Goal: Information Seeking & Learning: Learn about a topic

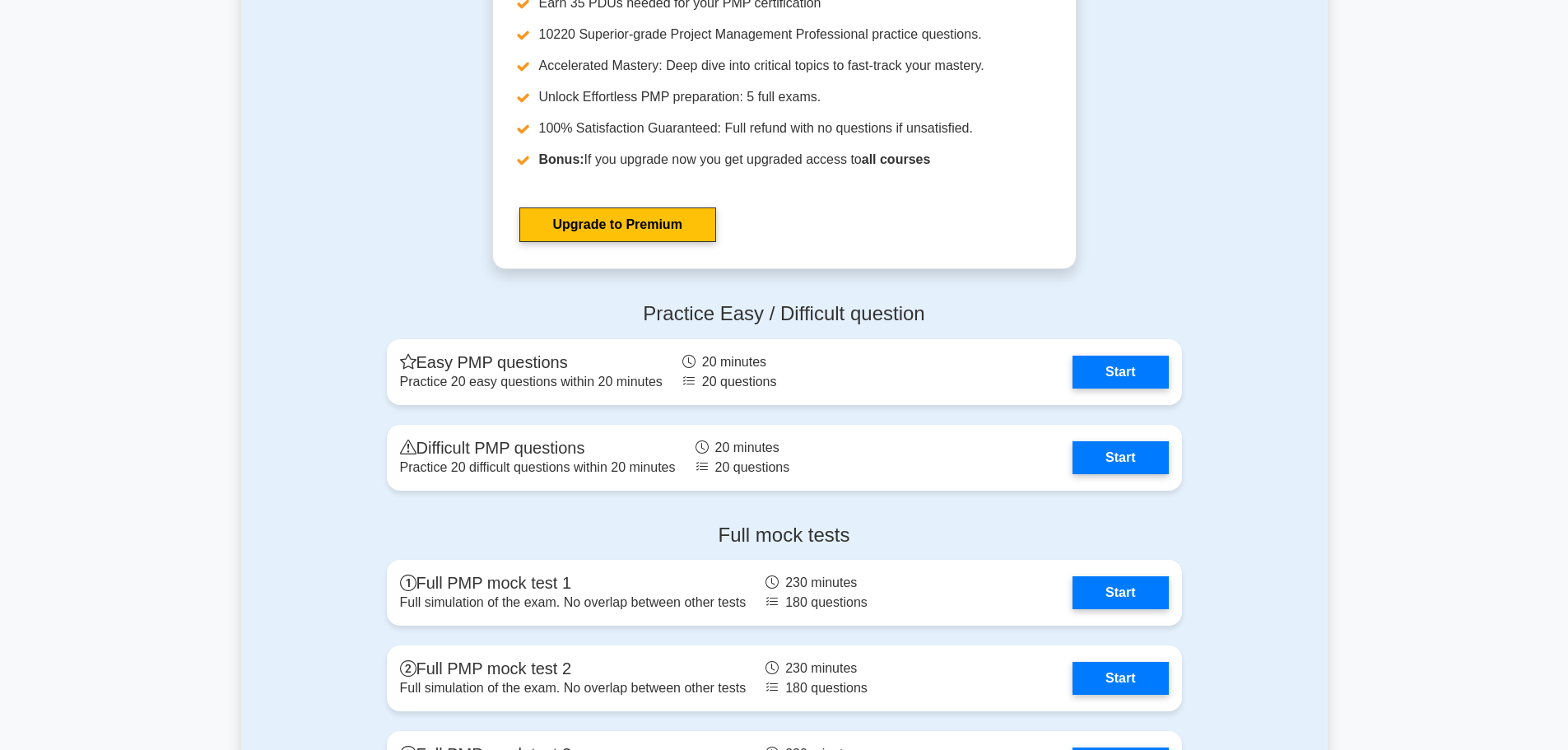
click at [1286, 346] on div "Practice Easy / Difficult question Easy PMP questions Practice 20 easy question…" at bounding box center [784, 399] width 1086 height 221
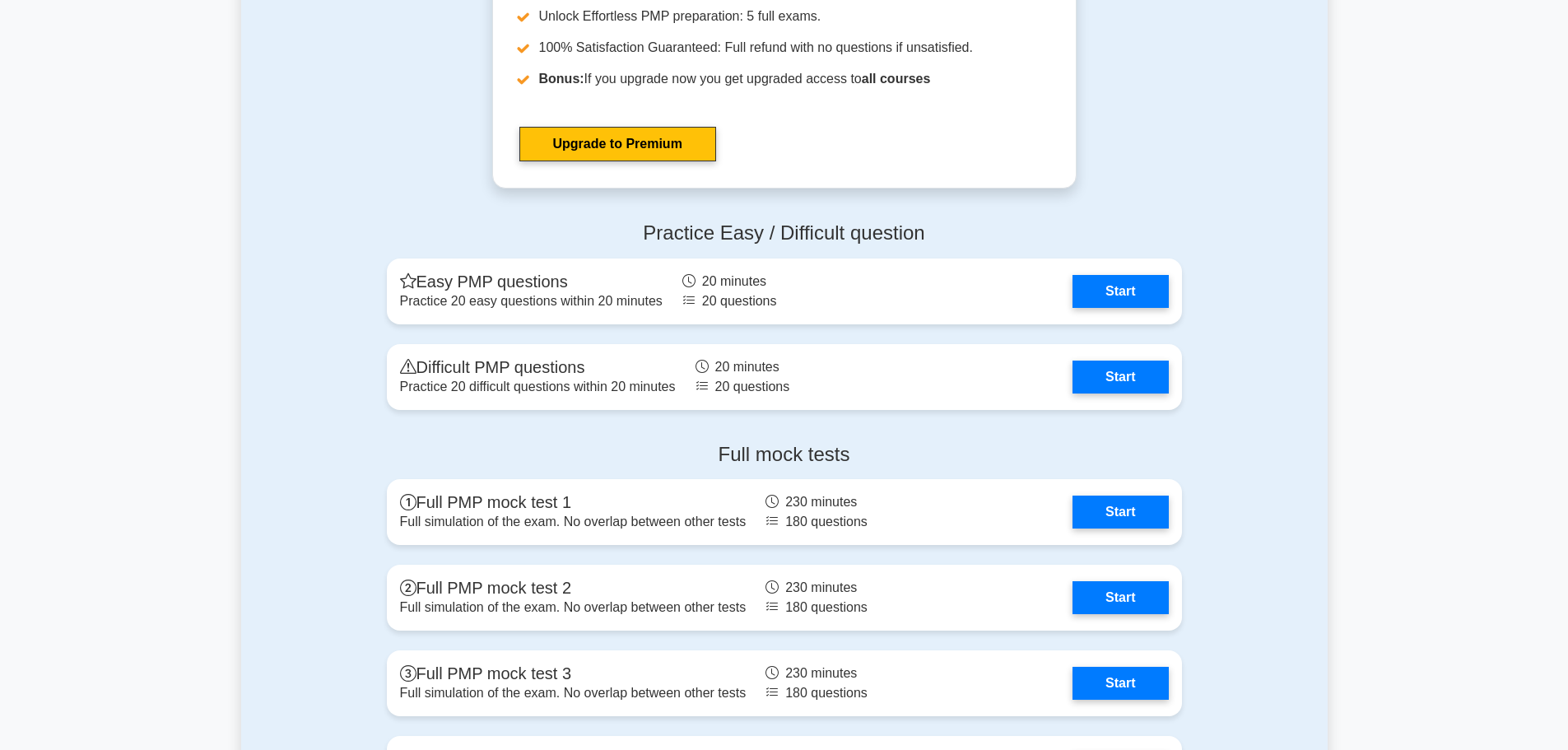
scroll to position [5432, 0]
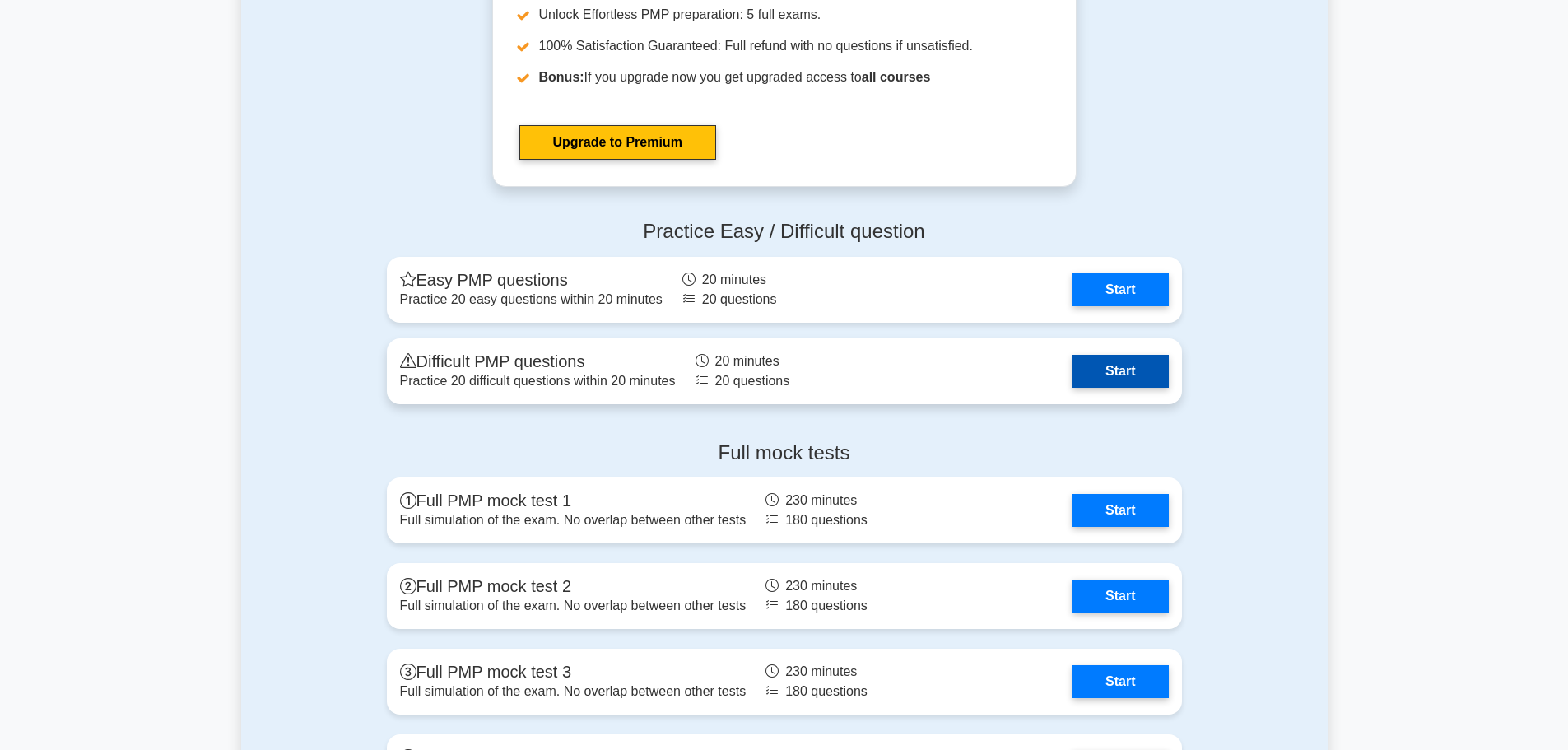
click at [1143, 370] on link "Start" at bounding box center [1120, 371] width 95 height 33
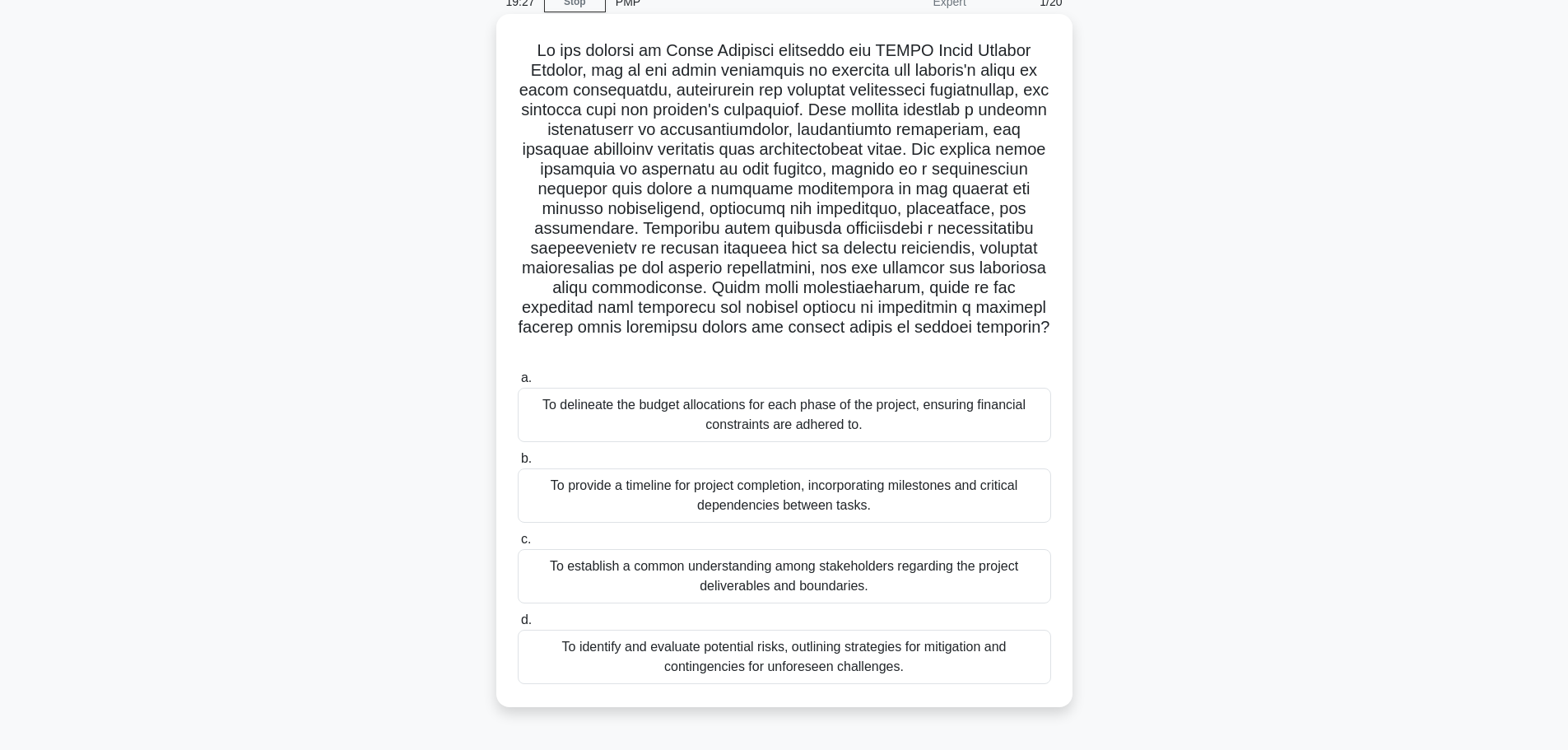
scroll to position [82, 0]
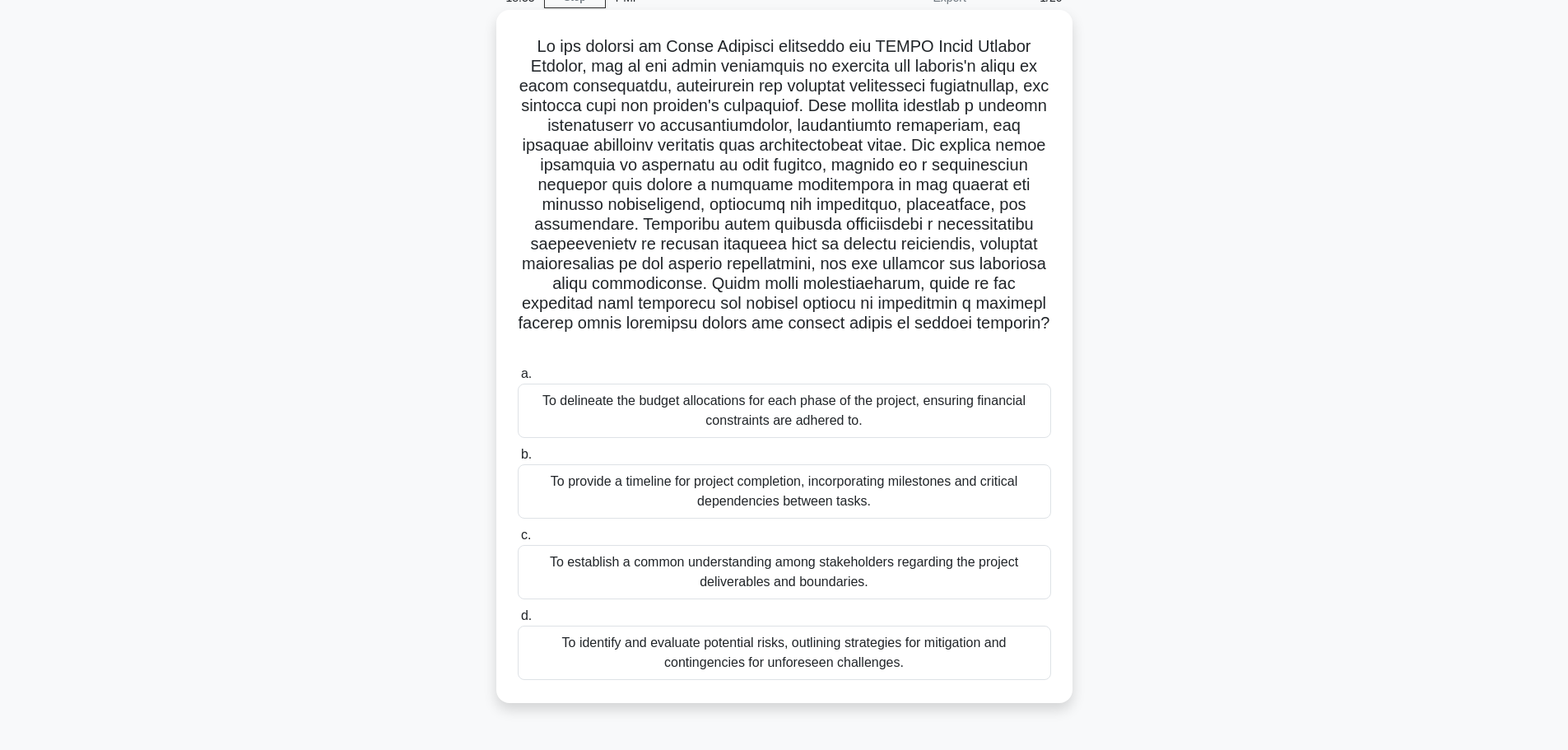
click at [703, 545] on div "To establish a common understanding among stakeholders regarding the project de…" at bounding box center [784, 572] width 534 height 54
click at [518, 541] on input "c. To establish a common understanding among stakeholders regarding the project…" at bounding box center [518, 535] width 0 height 11
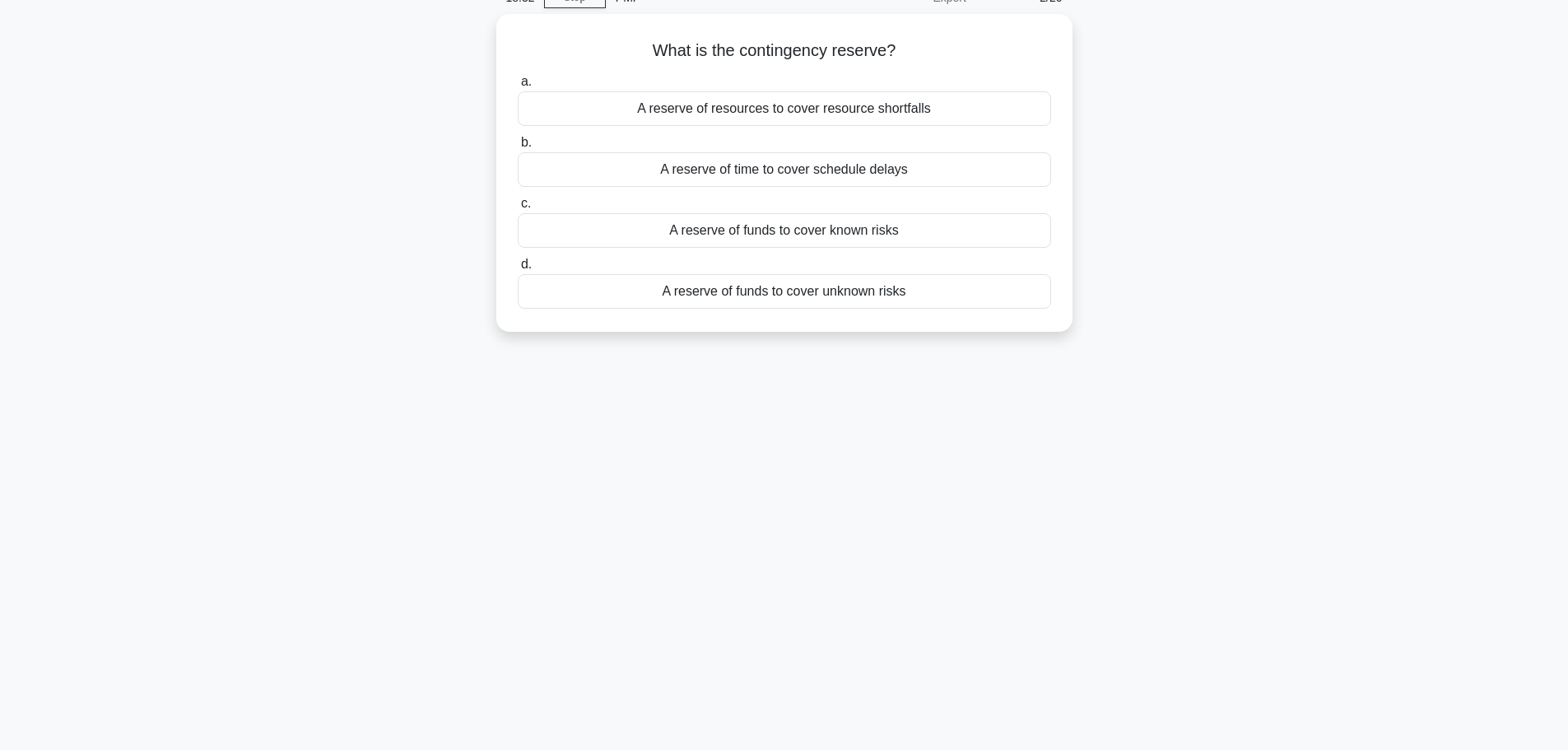
scroll to position [0, 0]
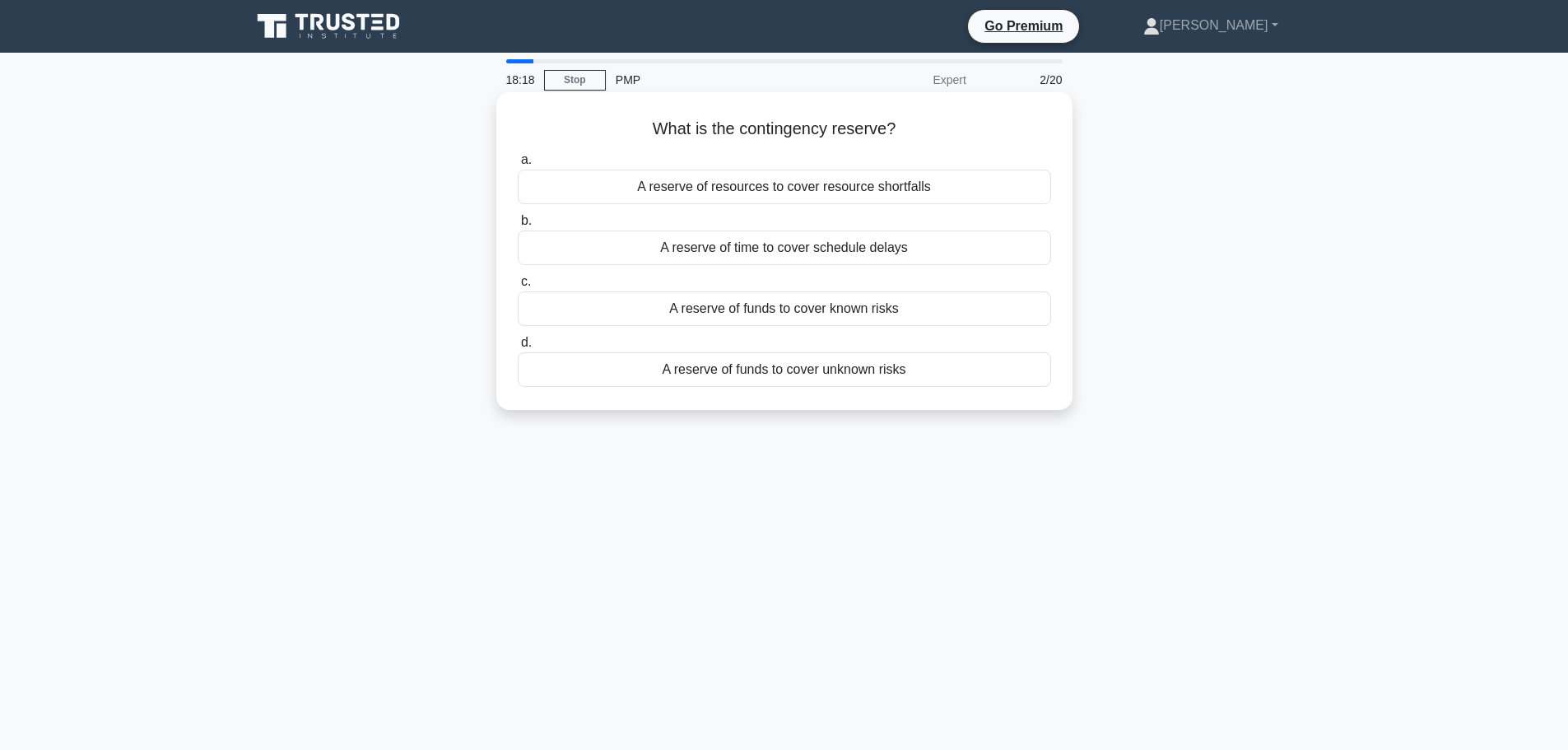
click at [784, 312] on div "A reserve of funds to cover known risks" at bounding box center [784, 308] width 534 height 35
click at [518, 287] on input "c. A reserve of funds to cover known risks" at bounding box center [518, 281] width 0 height 11
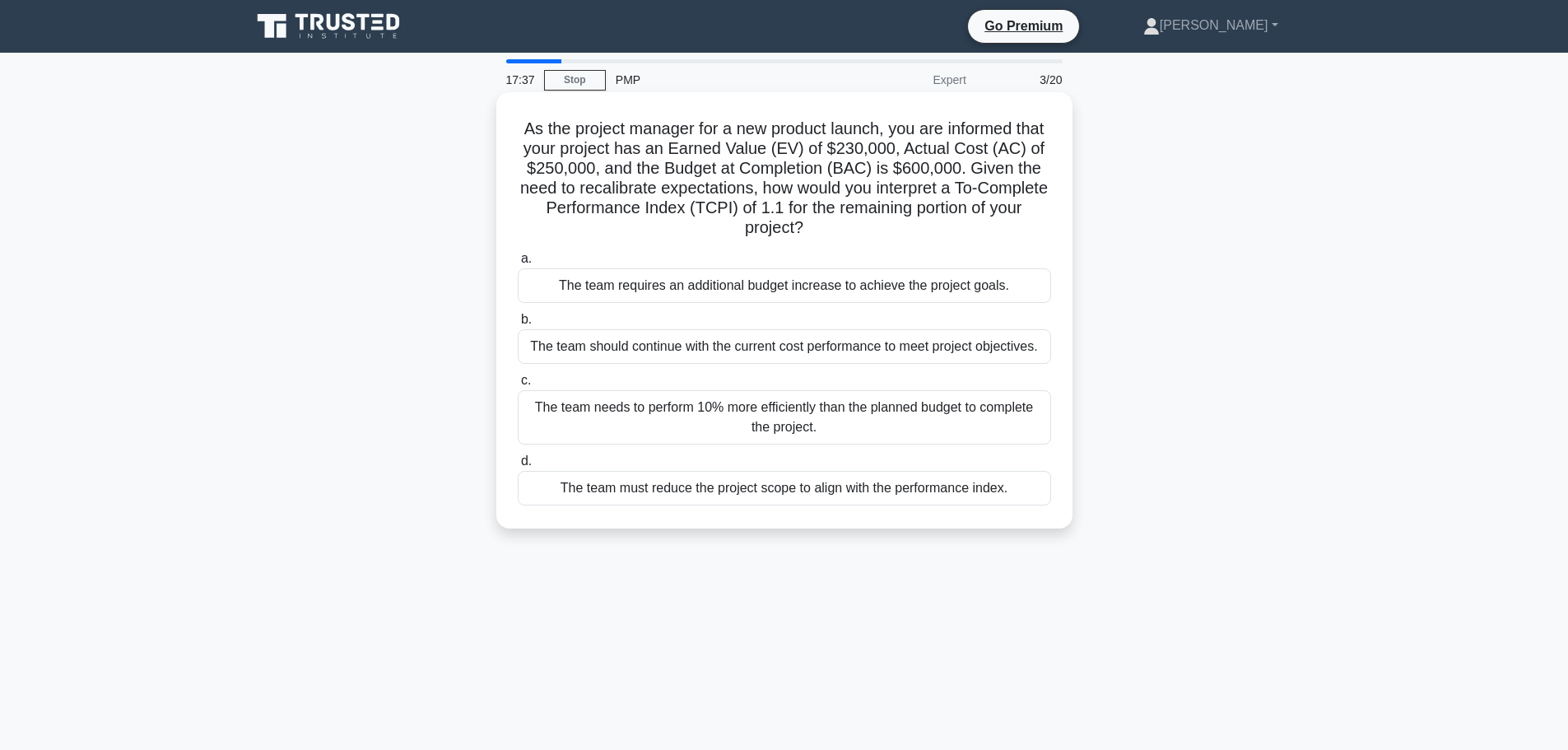
click at [780, 438] on div "The team needs to perform 10% more efficiently than the planned budget to compl…" at bounding box center [784, 417] width 534 height 54
click at [518, 386] on input "c. The team needs to perform 10% more efficiently than the planned budget to co…" at bounding box center [518, 380] width 0 height 11
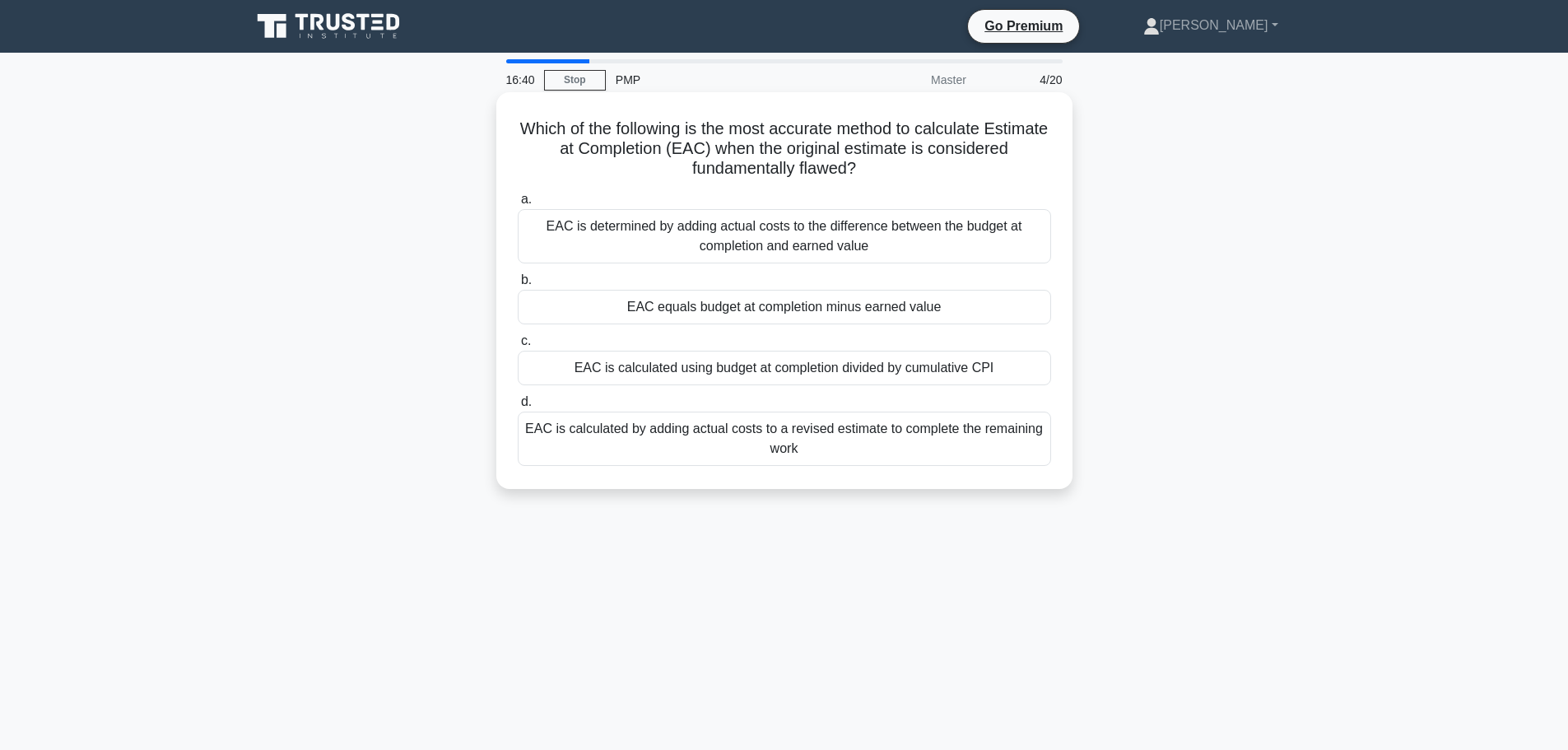
click at [826, 448] on div "EAC is calculated by adding actual costs to a revised estimate to complete the …" at bounding box center [784, 438] width 534 height 54
click at [518, 407] on input "d. EAC is calculated by adding actual costs to a revised estimate to complete t…" at bounding box center [518, 402] width 0 height 11
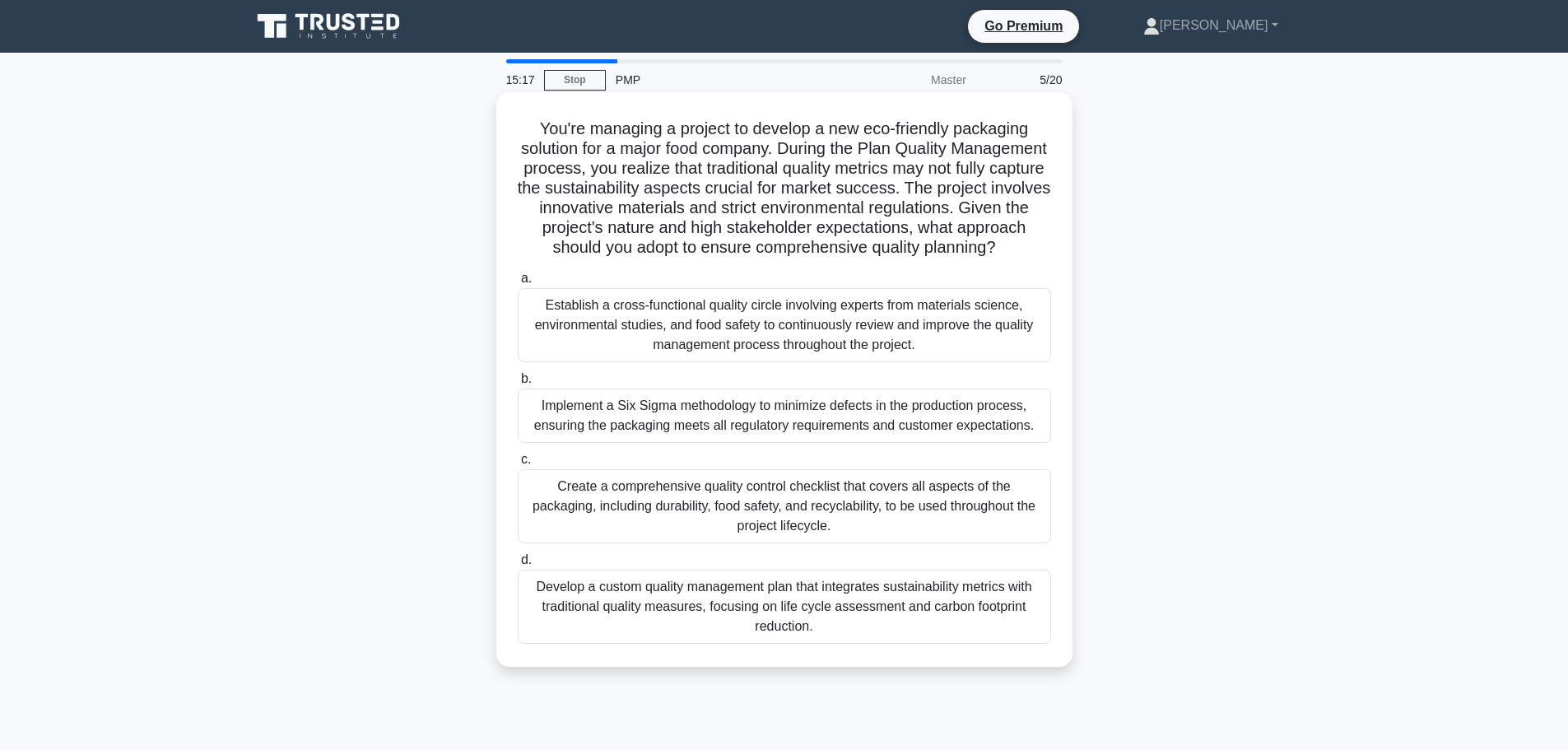
click at [782, 527] on div "Create a comprehensive quality control checklist that covers all aspects of the…" at bounding box center [784, 507] width 534 height 74
click at [518, 465] on input "c. Create a comprehensive quality control checklist that covers all aspects of …" at bounding box center [518, 459] width 0 height 11
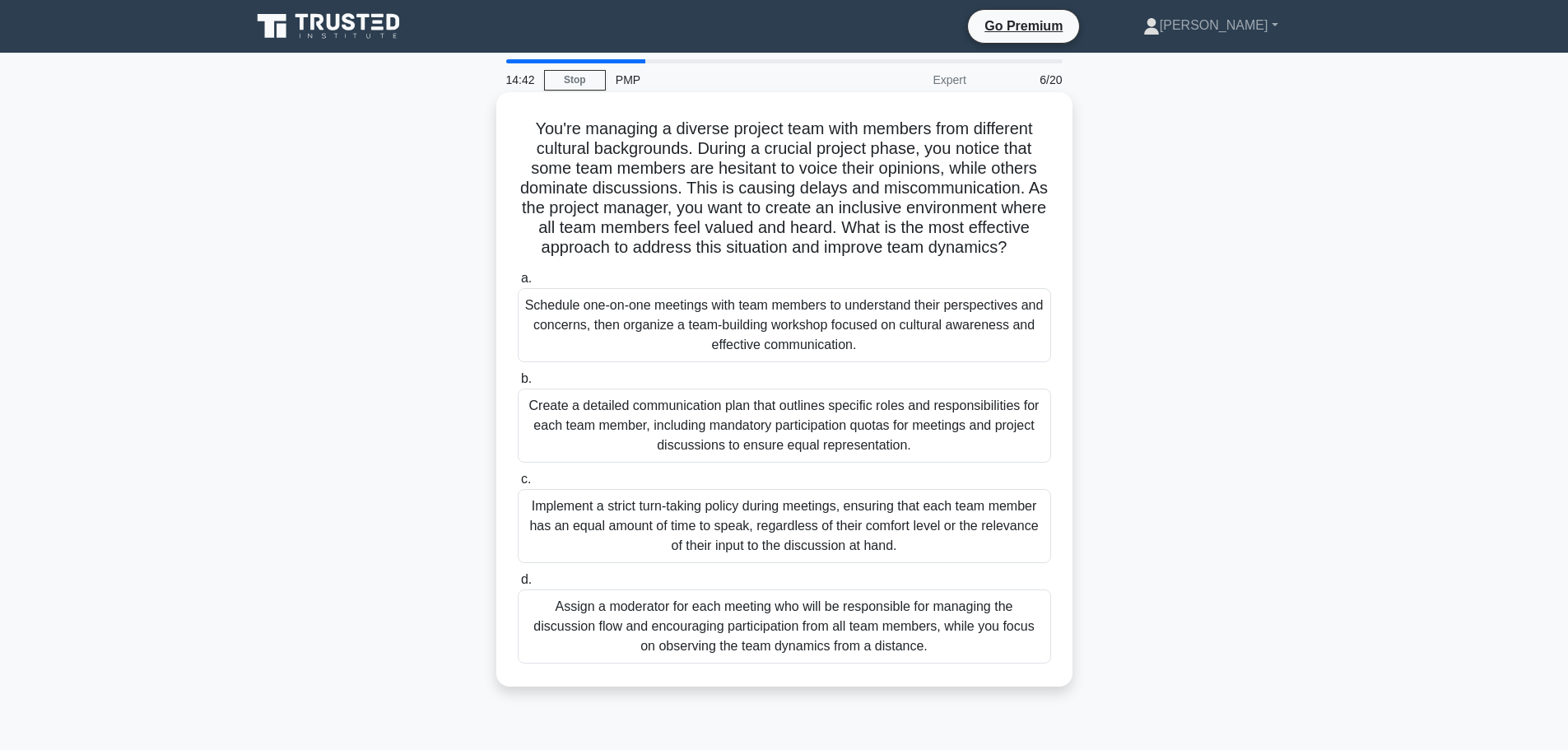
click at [730, 336] on div "Schedule one-on-one meetings with team members to understand their perspectives…" at bounding box center [784, 325] width 534 height 74
click at [518, 284] on input "a. Schedule one-on-one meetings with team members to understand their perspecti…" at bounding box center [518, 279] width 0 height 11
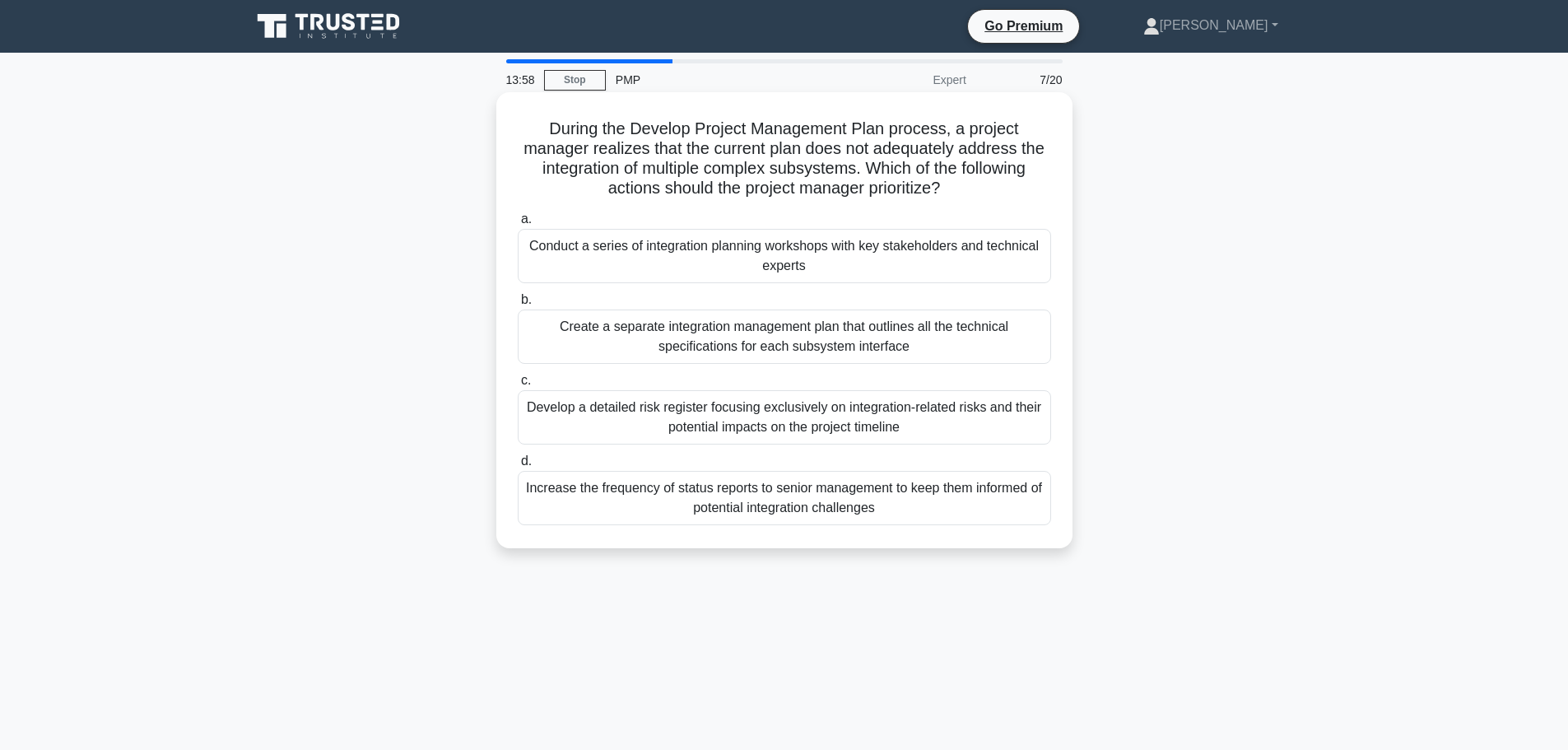
click at [742, 363] on div "Create a separate integration management plan that outlines all the technical s…" at bounding box center [784, 336] width 534 height 54
click at [518, 306] on input "b. Create a separate integration management plan that outlines all the technica…" at bounding box center [518, 300] width 0 height 11
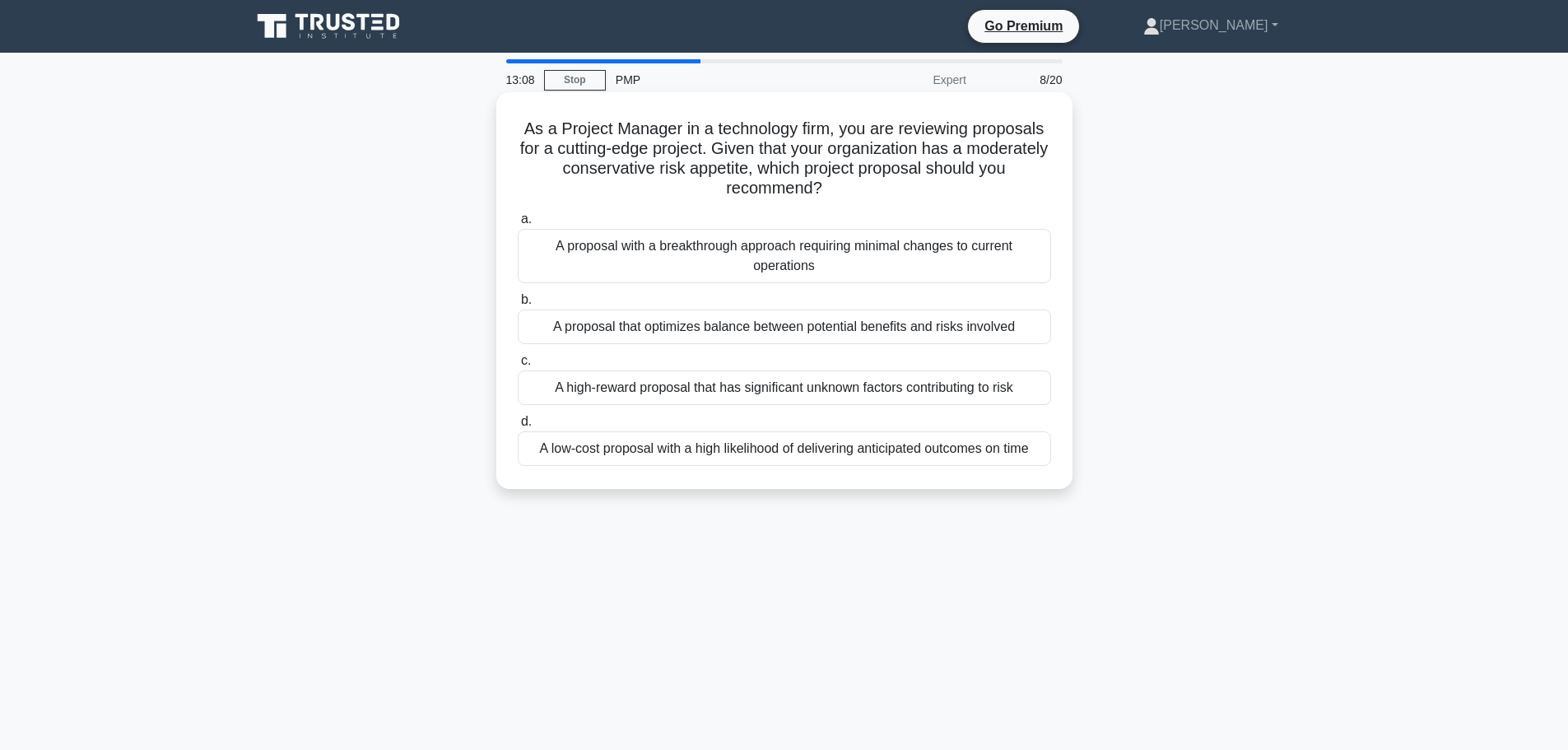
click at [701, 328] on div "A proposal that optimizes balance between potential benefits and risks involved" at bounding box center [784, 326] width 534 height 35
click at [518, 306] on input "b. A proposal that optimizes balance between potential benefits and risks invol…" at bounding box center [518, 300] width 0 height 11
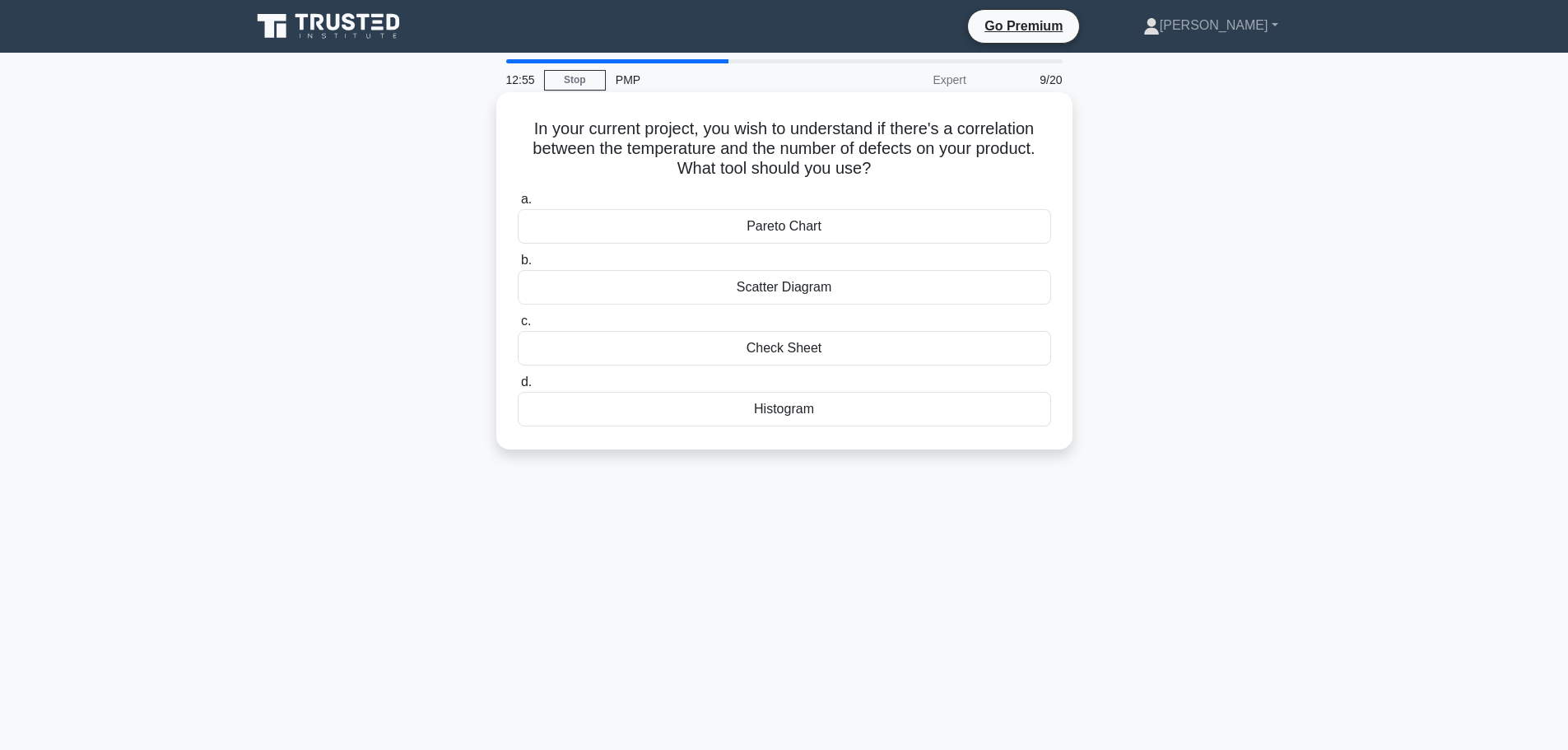
click at [719, 281] on div "Scatter Diagram" at bounding box center [784, 287] width 534 height 35
click at [518, 266] on input "b. Scatter Diagram" at bounding box center [518, 260] width 0 height 11
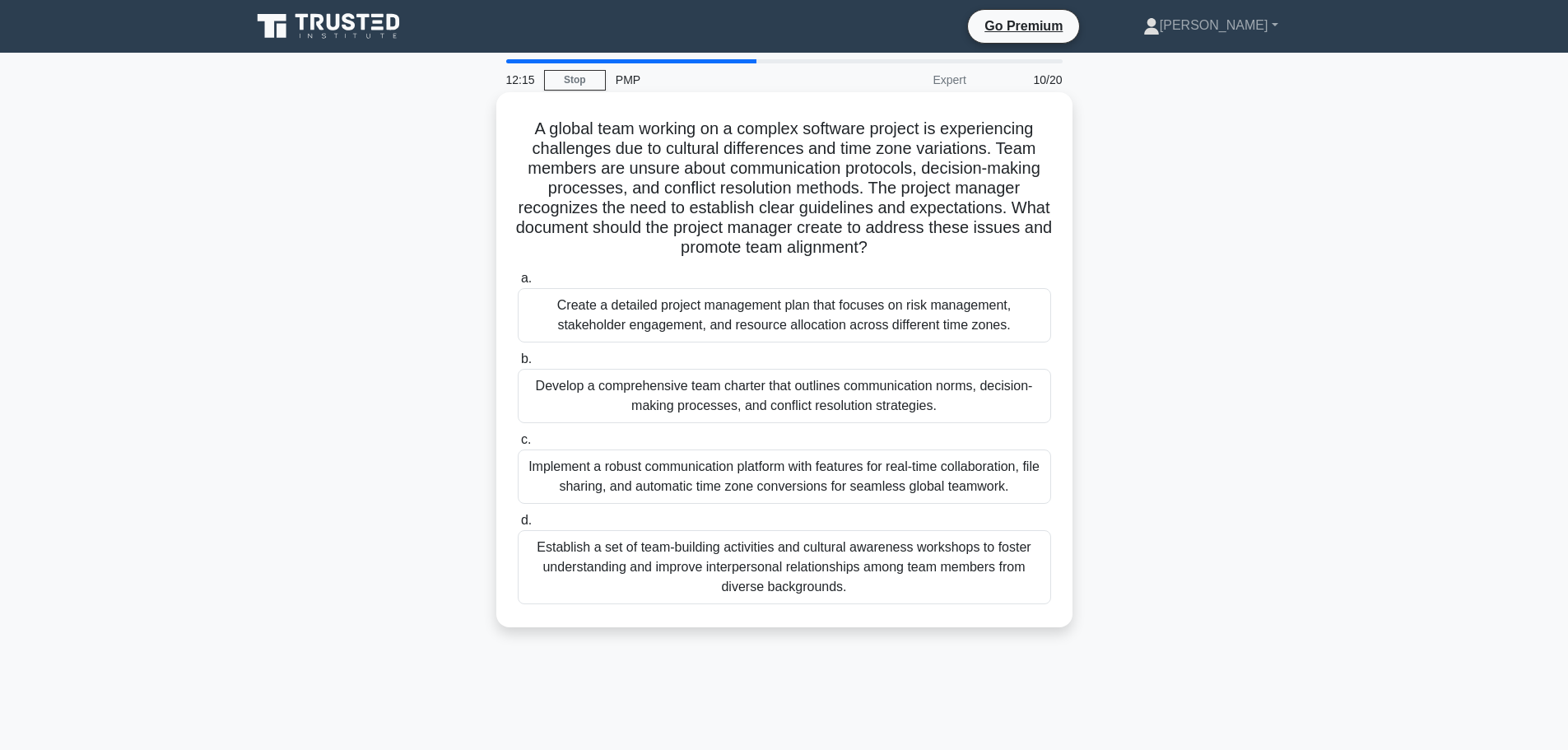
click at [715, 318] on div "Create a detailed project management plan that focuses on risk management, stak…" at bounding box center [784, 315] width 534 height 54
click at [518, 284] on input "a. Create a detailed project management plan that focuses on risk management, s…" at bounding box center [518, 279] width 0 height 11
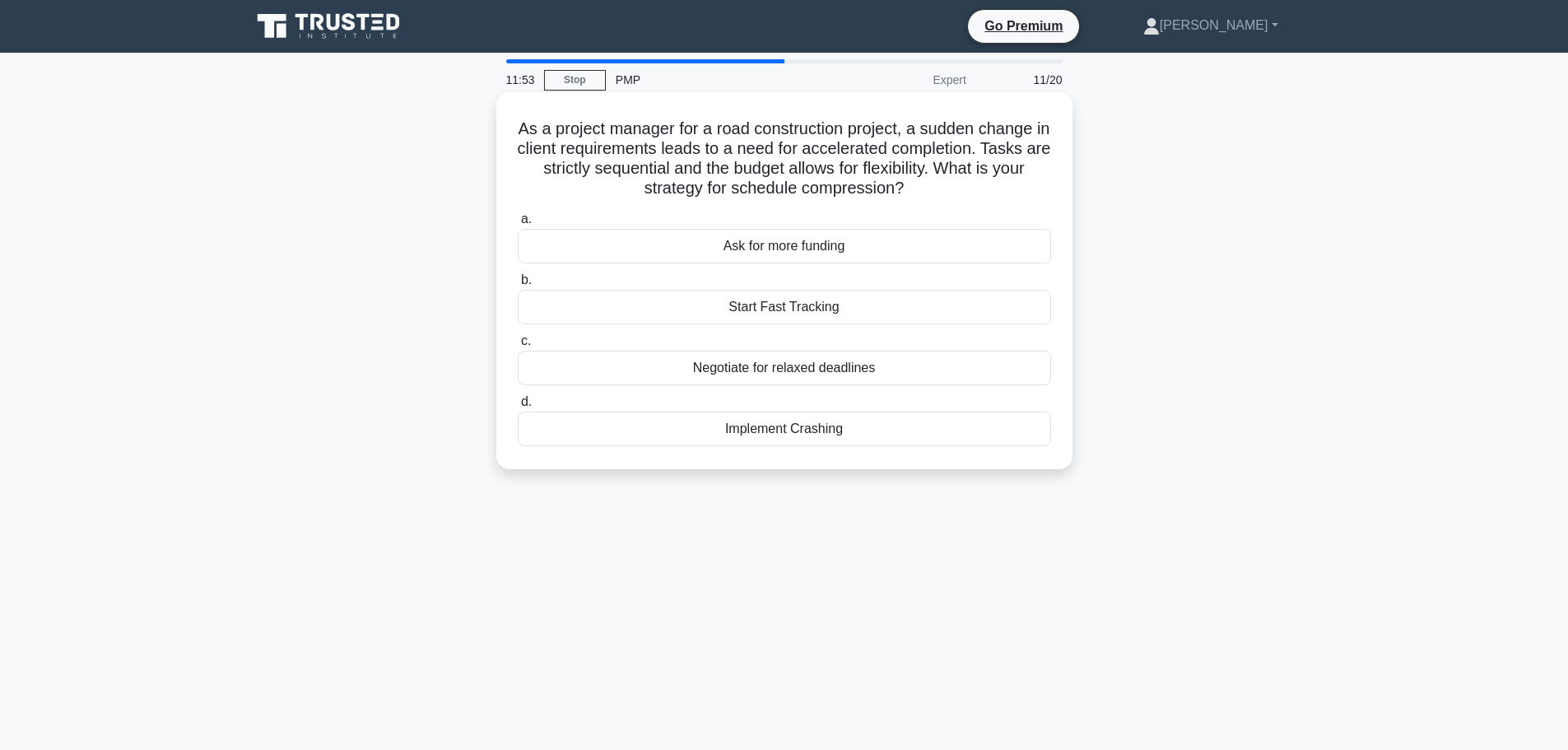
click at [746, 432] on div "Implement Crashing" at bounding box center [784, 428] width 534 height 35
click at [518, 407] on input "d. Implement Crashing" at bounding box center [518, 402] width 0 height 11
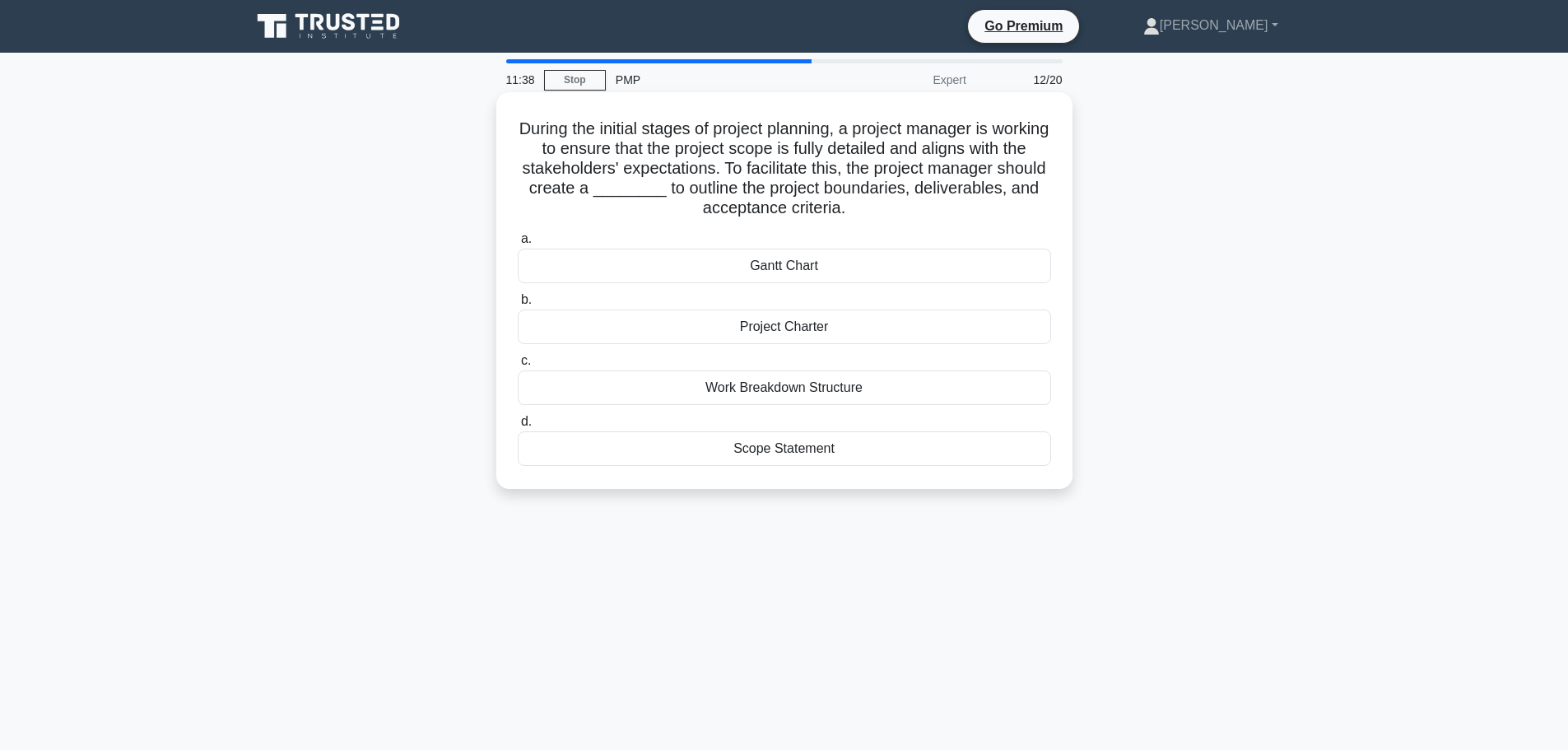
click at [766, 327] on div "Project Charter" at bounding box center [784, 326] width 534 height 35
click at [518, 306] on input "b. Project Charter" at bounding box center [518, 300] width 0 height 11
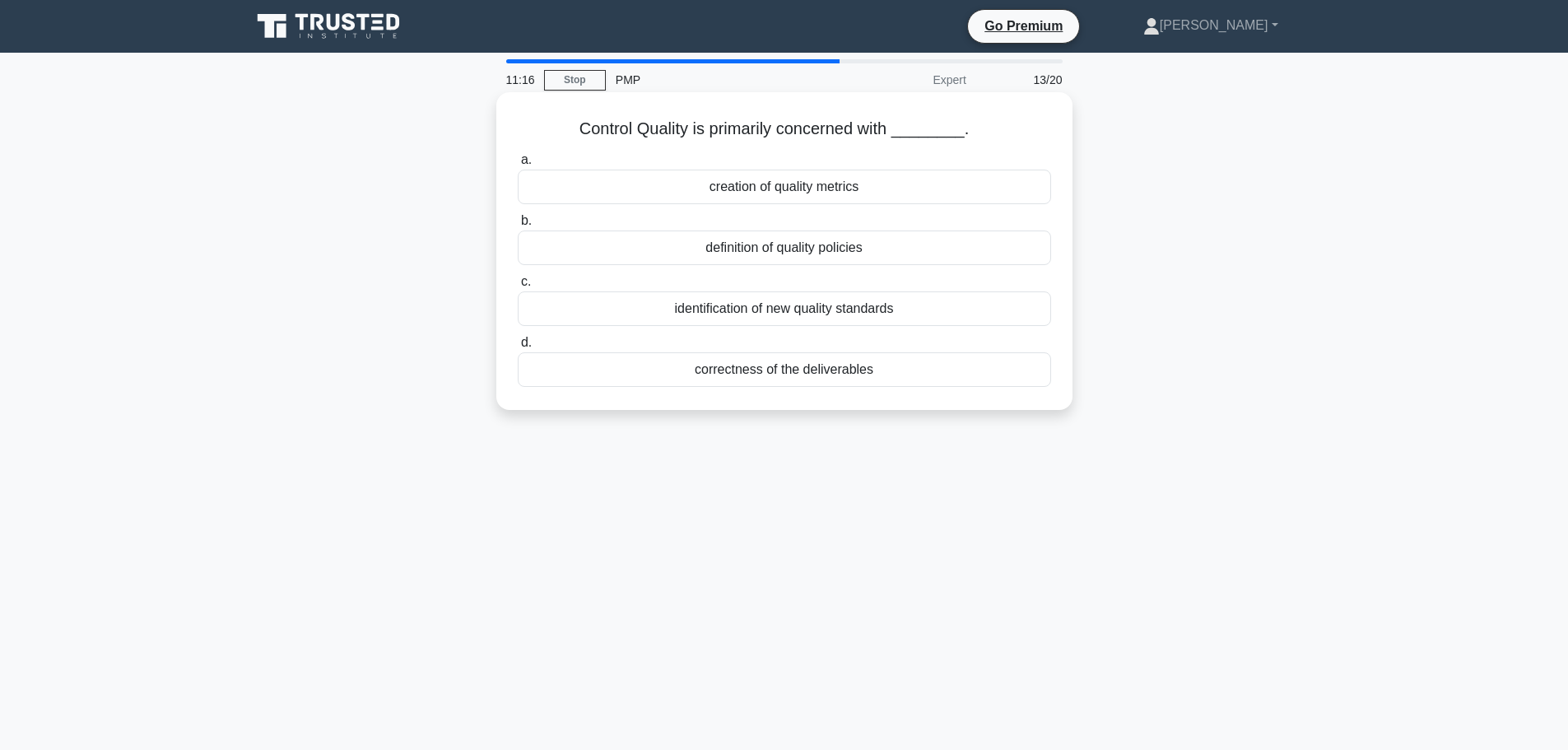
click at [787, 378] on div "correctness of the deliverables" at bounding box center [784, 369] width 534 height 35
click at [518, 348] on input "d. correctness of the deliverables" at bounding box center [518, 343] width 0 height 11
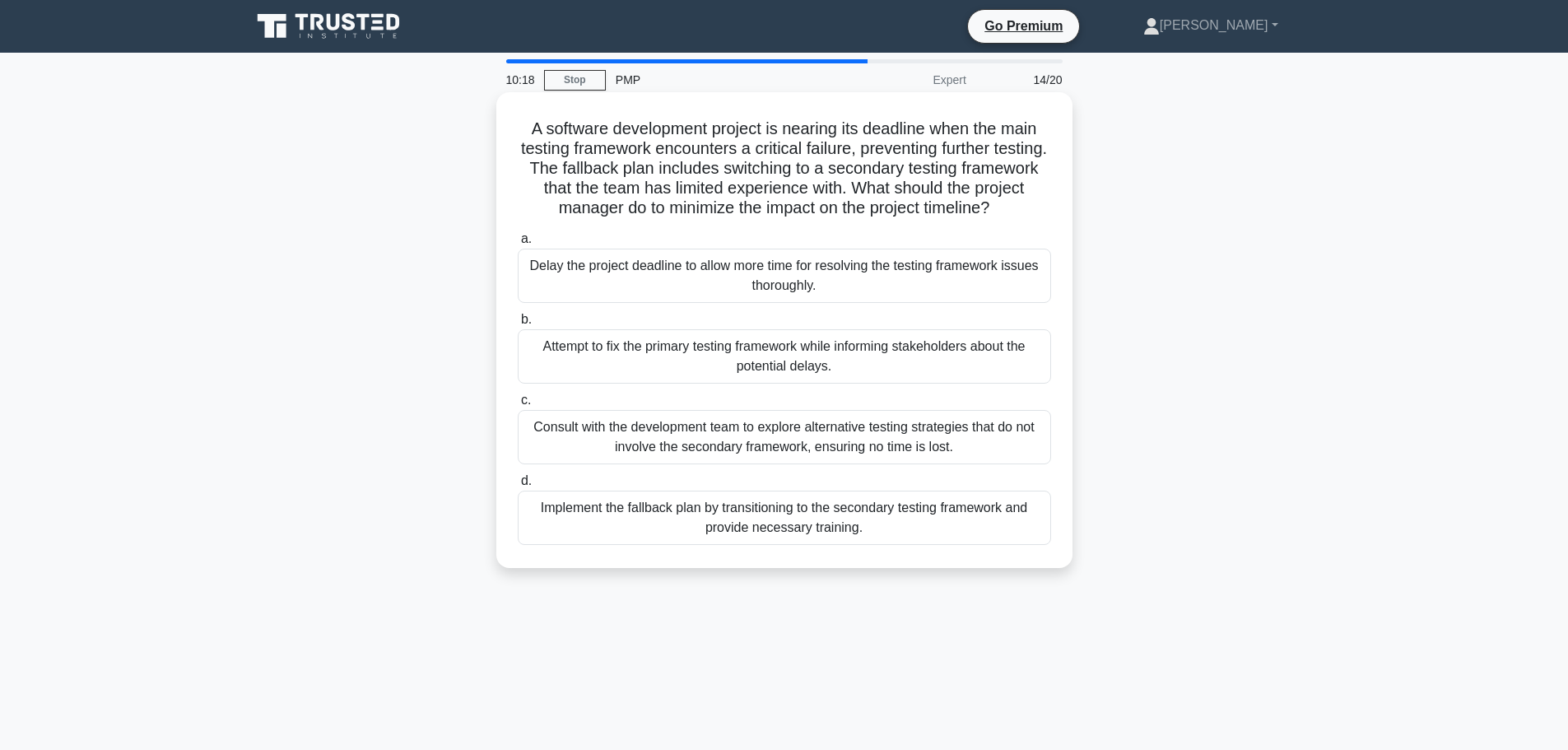
click at [788, 528] on div "Implement the fallback plan by transitioning to the secondary testing framework…" at bounding box center [784, 518] width 534 height 54
click at [518, 486] on input "d. Implement the fallback plan by transitioning to the secondary testing framew…" at bounding box center [518, 481] width 0 height 11
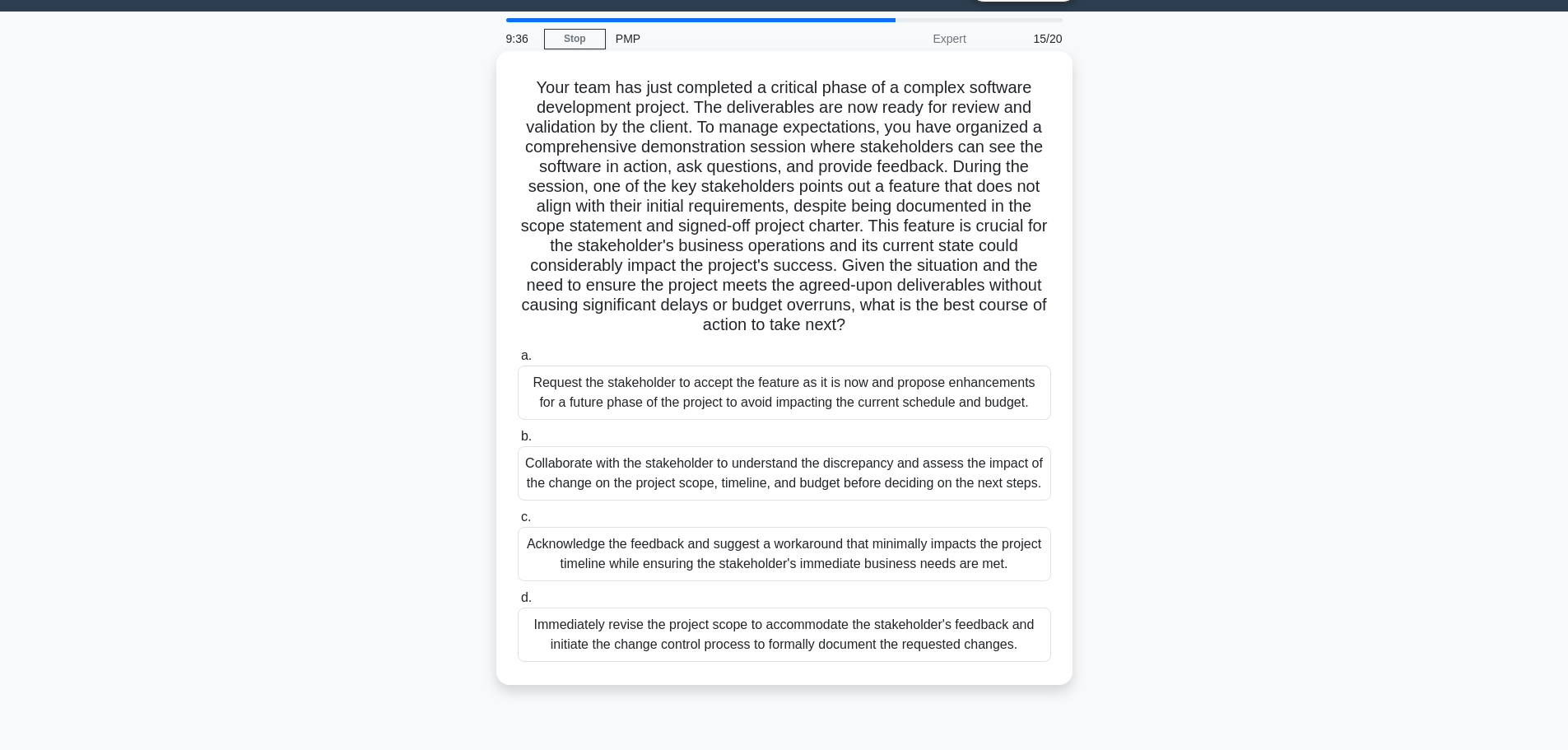
scroll to position [82, 0]
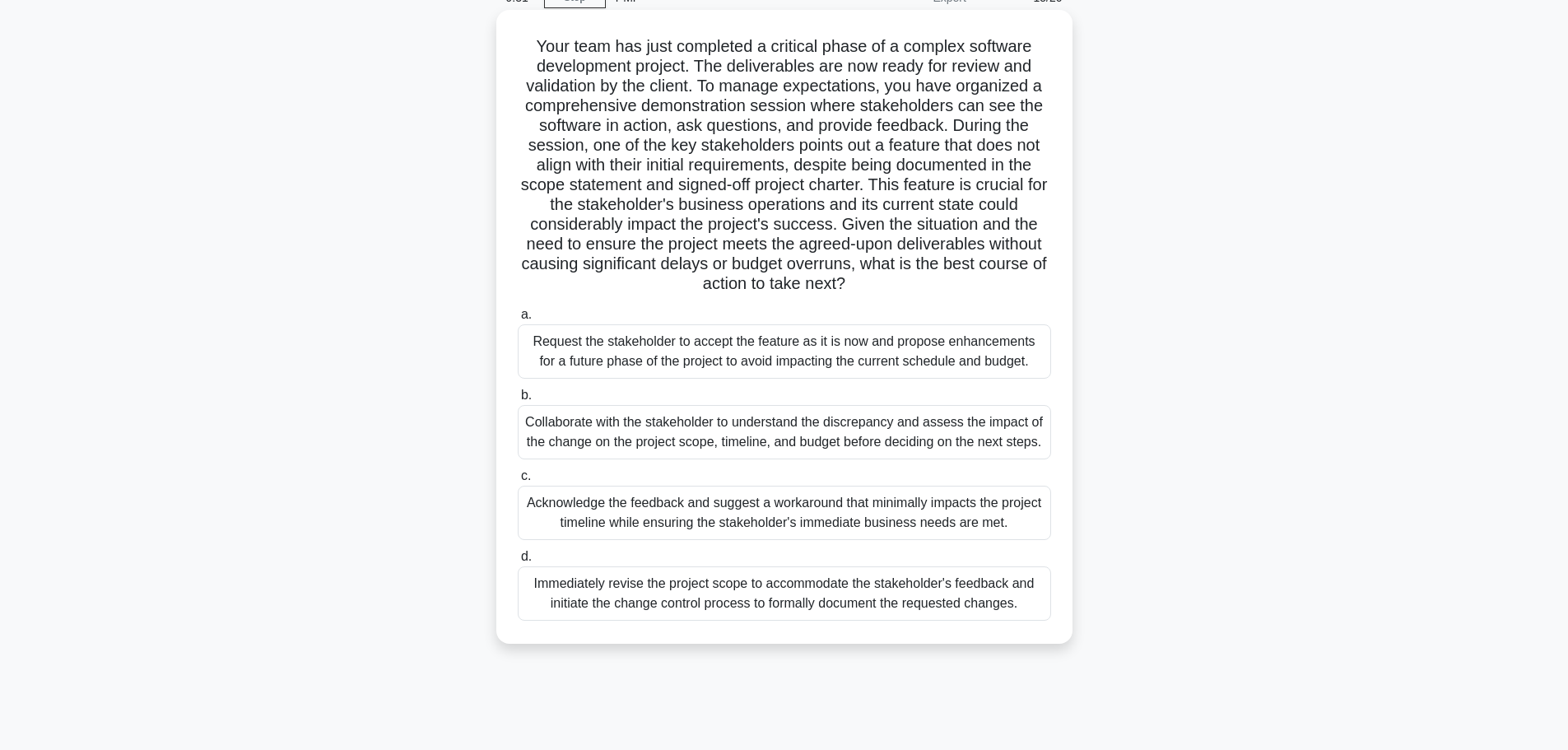
click at [713, 427] on div "Collaborate with the stakeholder to understand the discrepancy and assess the i…" at bounding box center [784, 432] width 534 height 54
click at [518, 401] on input "b. Collaborate with the stakeholder to understand the discrepancy and assess th…" at bounding box center [518, 395] width 0 height 11
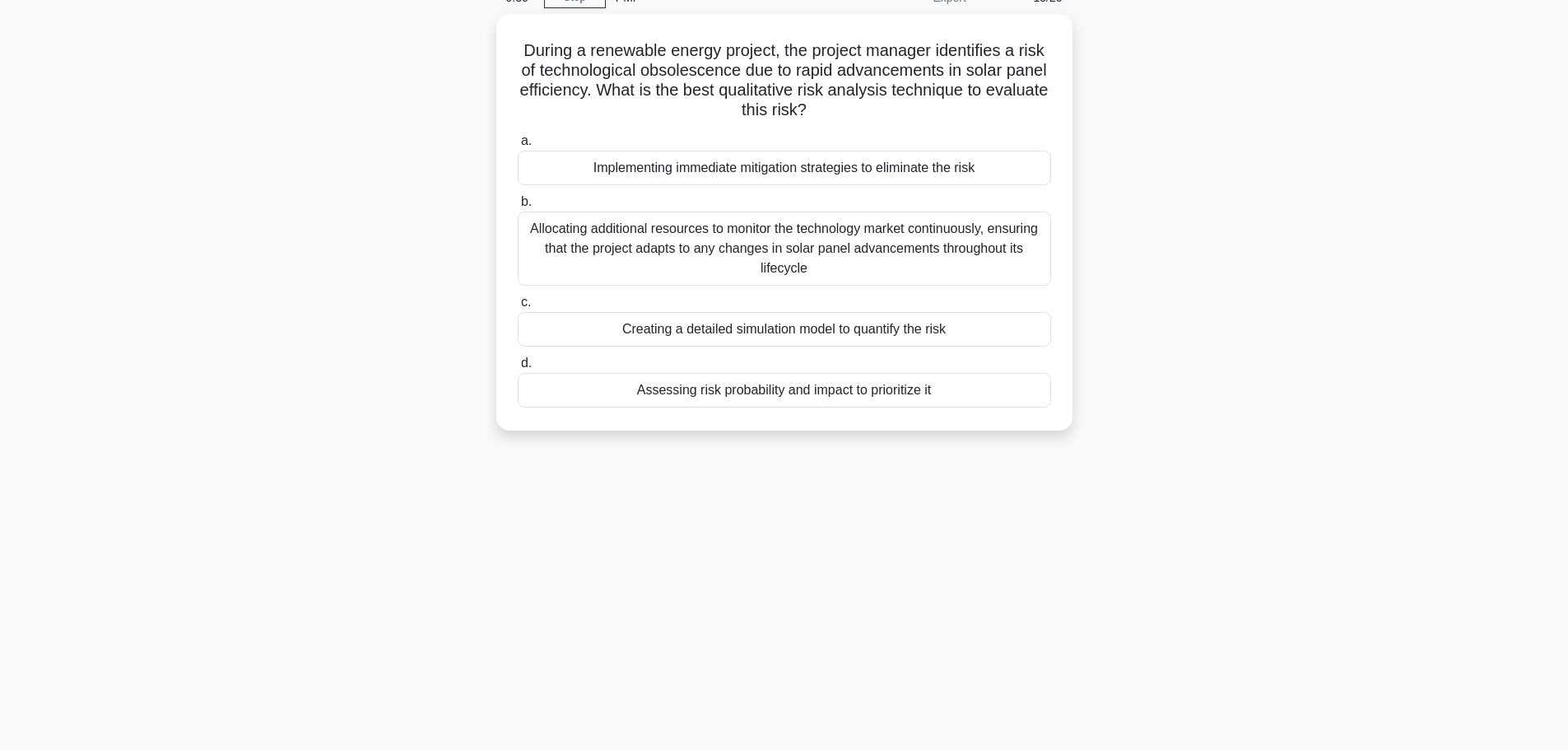
scroll to position [0, 0]
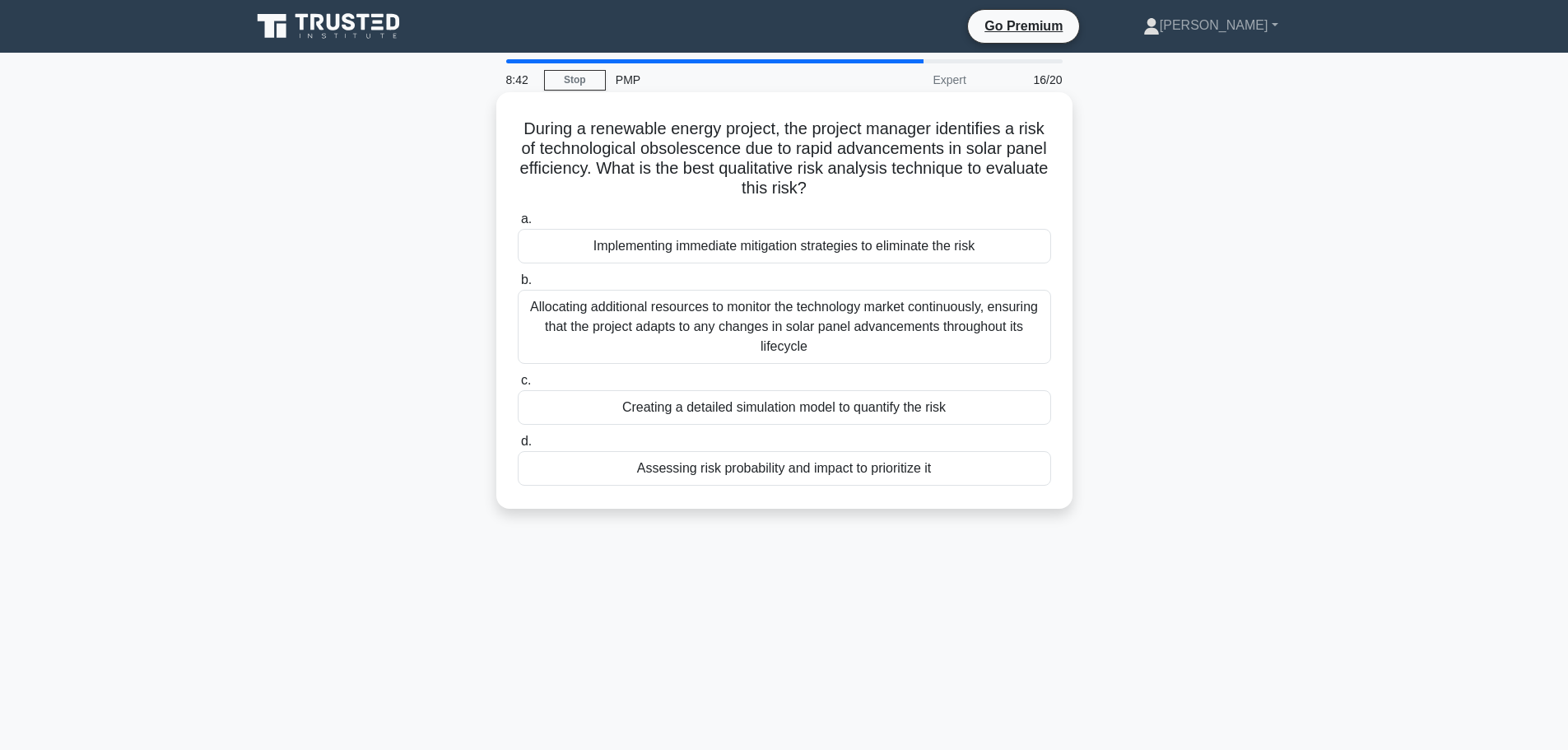
click at [727, 337] on div "Allocating additional resources to monitor the technology market continuously, …" at bounding box center [784, 327] width 534 height 74
click at [518, 285] on input "b. Allocating additional resources to monitor the technology market continuousl…" at bounding box center [518, 280] width 0 height 11
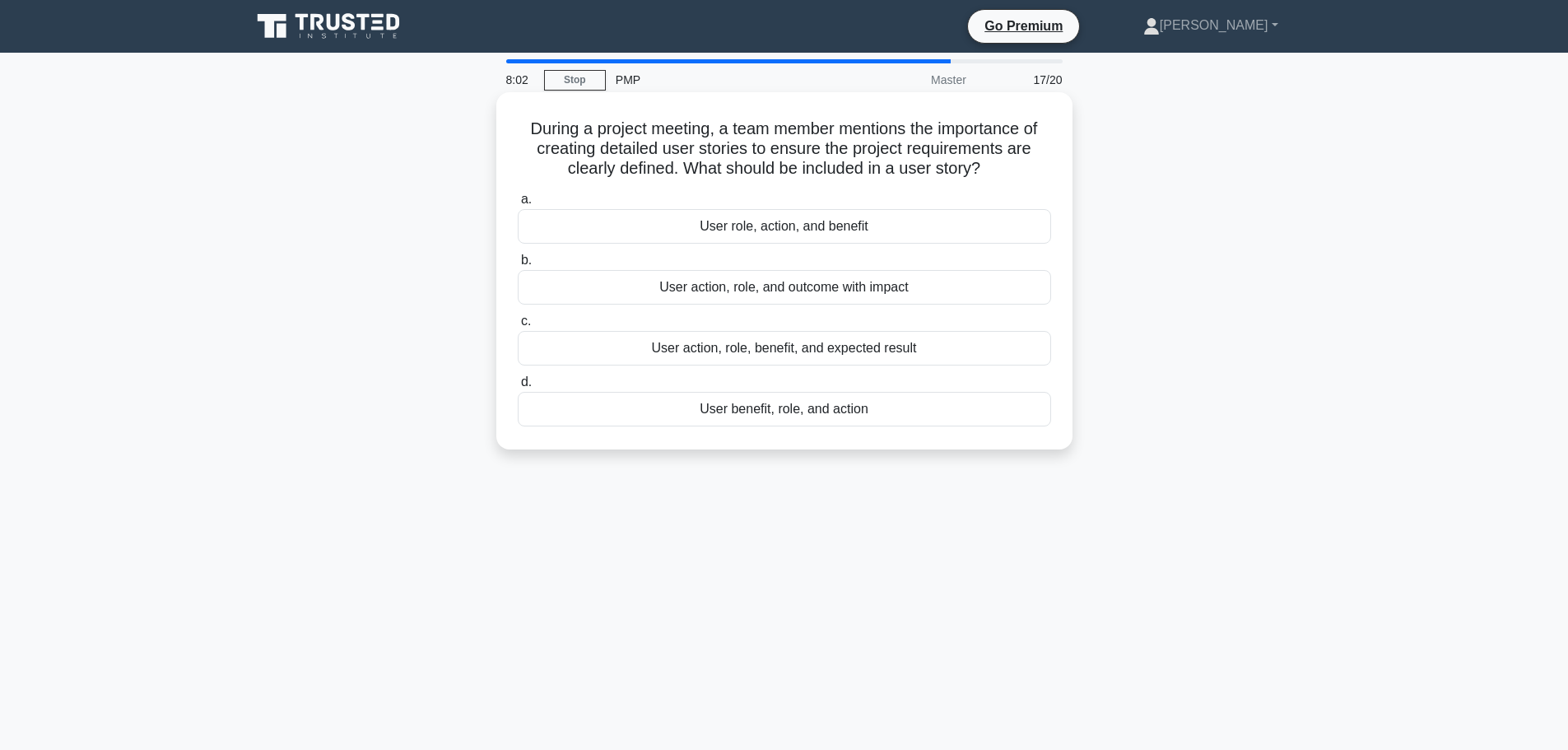
click at [762, 355] on div "User action, role, benefit, and expected result" at bounding box center [784, 348] width 534 height 35
click at [518, 327] on input "c. User action, role, benefit, and expected result" at bounding box center [518, 321] width 0 height 11
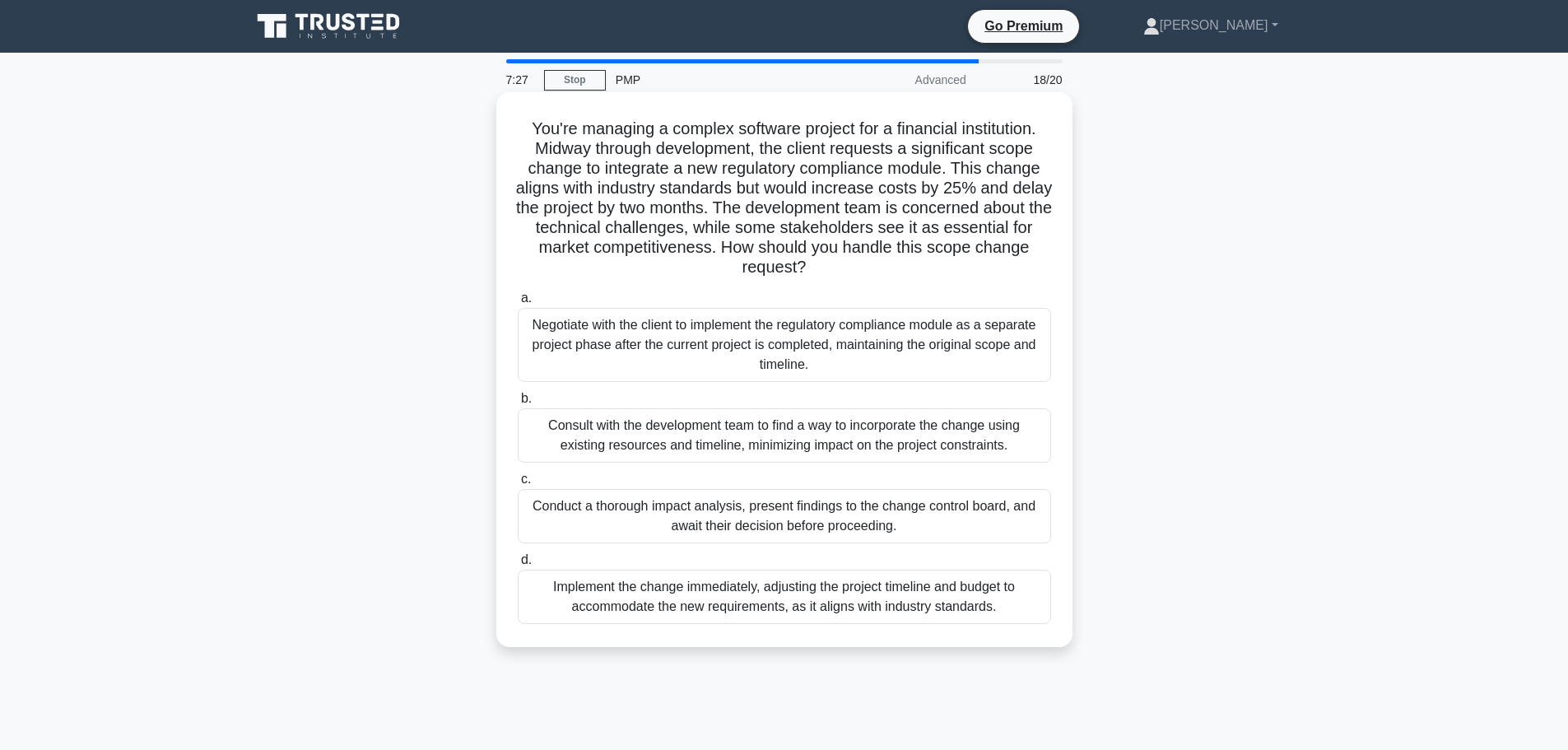
click at [779, 512] on div "Conduct a thorough impact analysis, present findings to the change control boar…" at bounding box center [784, 516] width 534 height 54
click at [518, 485] on input "c. Conduct a thorough impact analysis, present findings to the change control b…" at bounding box center [518, 479] width 0 height 11
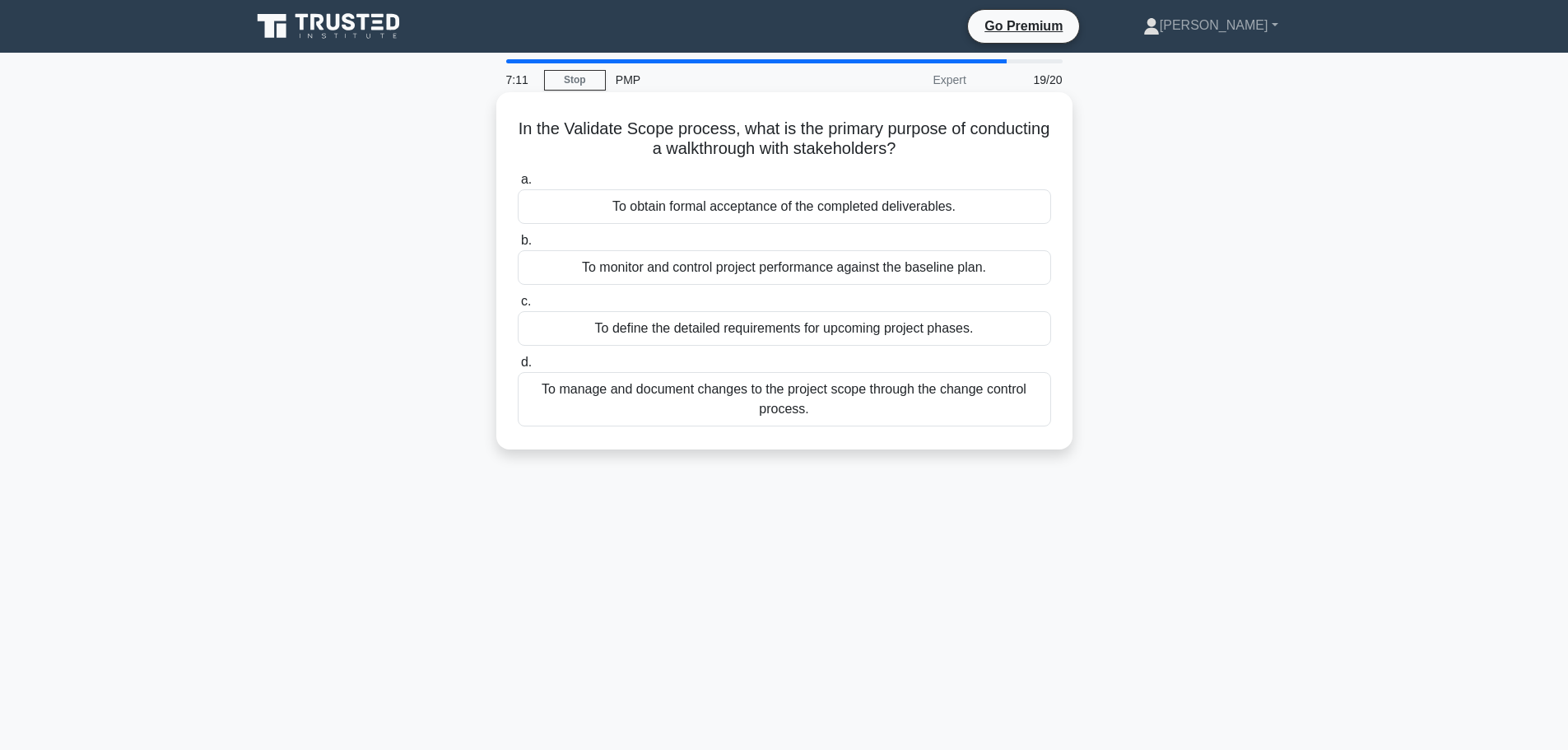
click at [788, 213] on div "To obtain formal acceptance of the completed deliverables." at bounding box center [784, 206] width 534 height 35
click at [518, 185] on input "a. To obtain formal acceptance of the completed deliverables." at bounding box center [518, 180] width 0 height 11
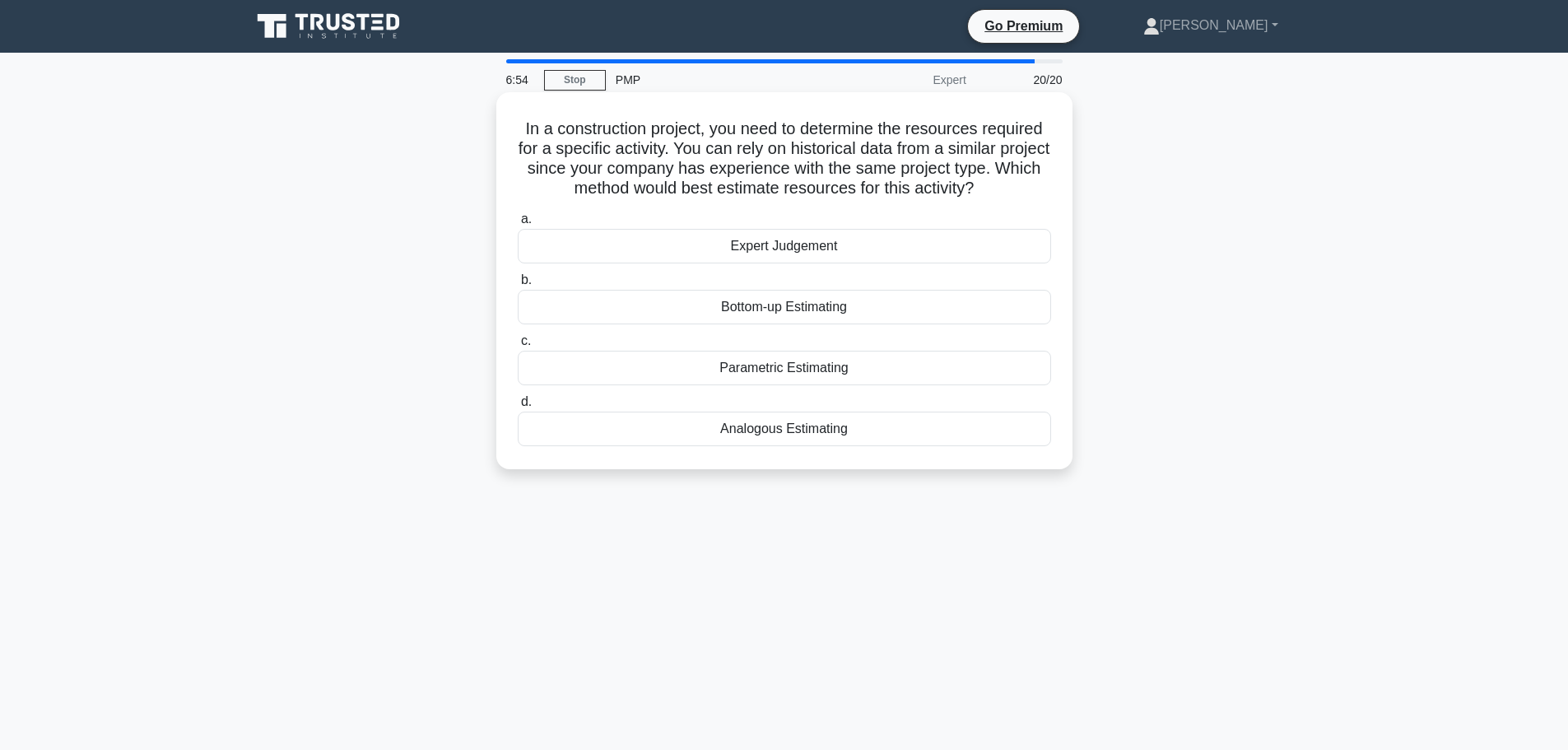
click at [822, 425] on div "Analogous Estimating" at bounding box center [784, 428] width 534 height 35
click at [518, 407] on input "d. Analogous Estimating" at bounding box center [518, 402] width 0 height 11
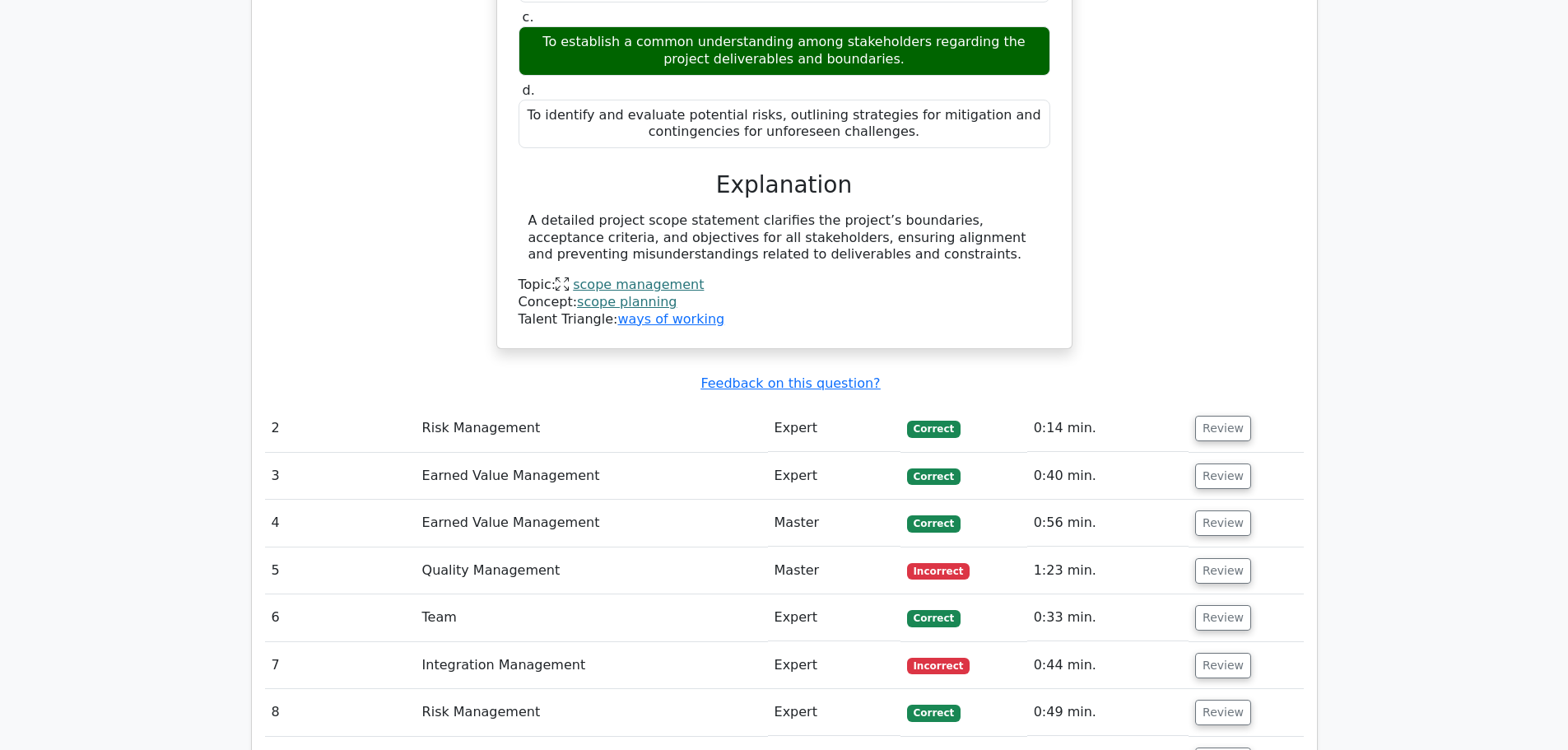
scroll to position [2222, 0]
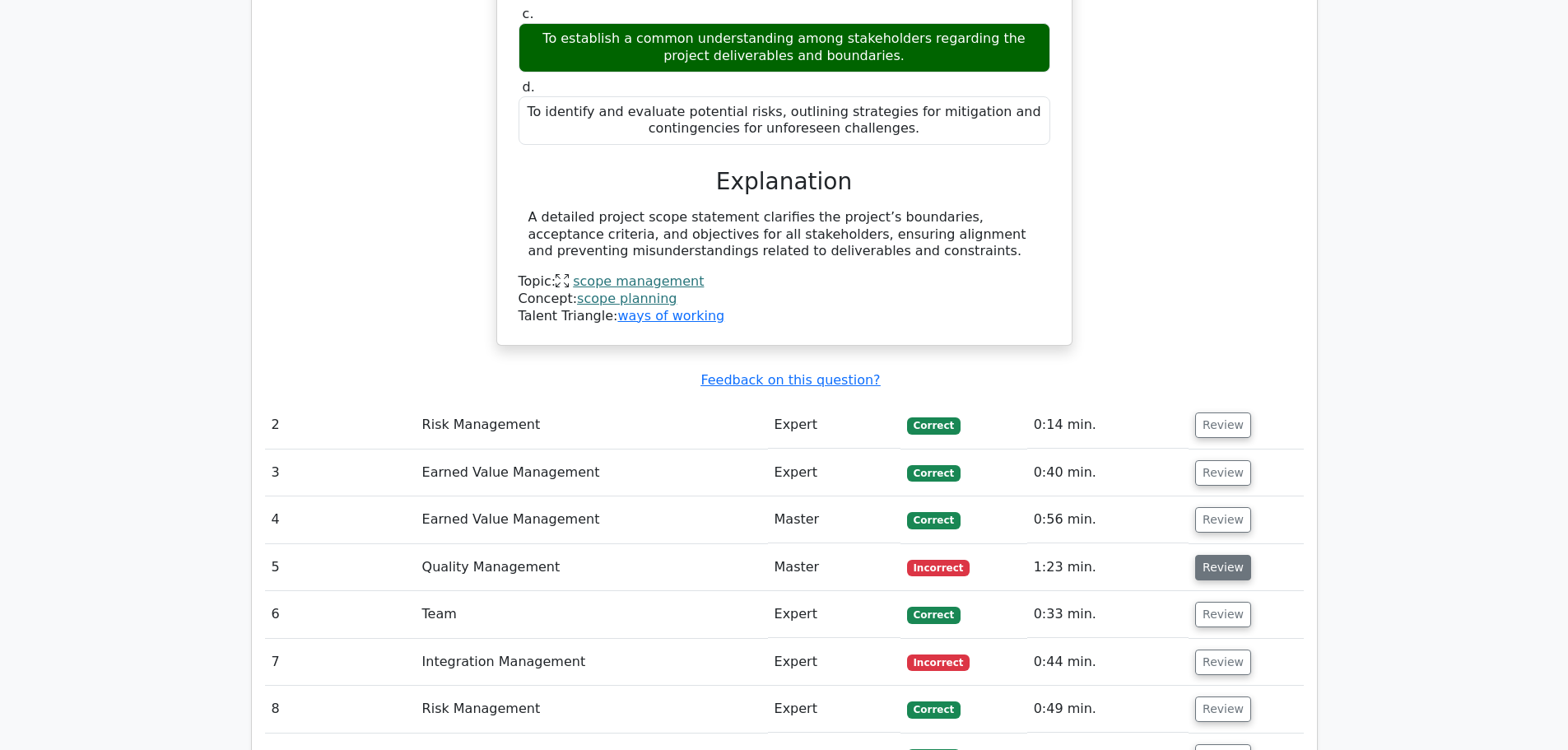
click at [1220, 555] on button "Review" at bounding box center [1223, 568] width 56 height 25
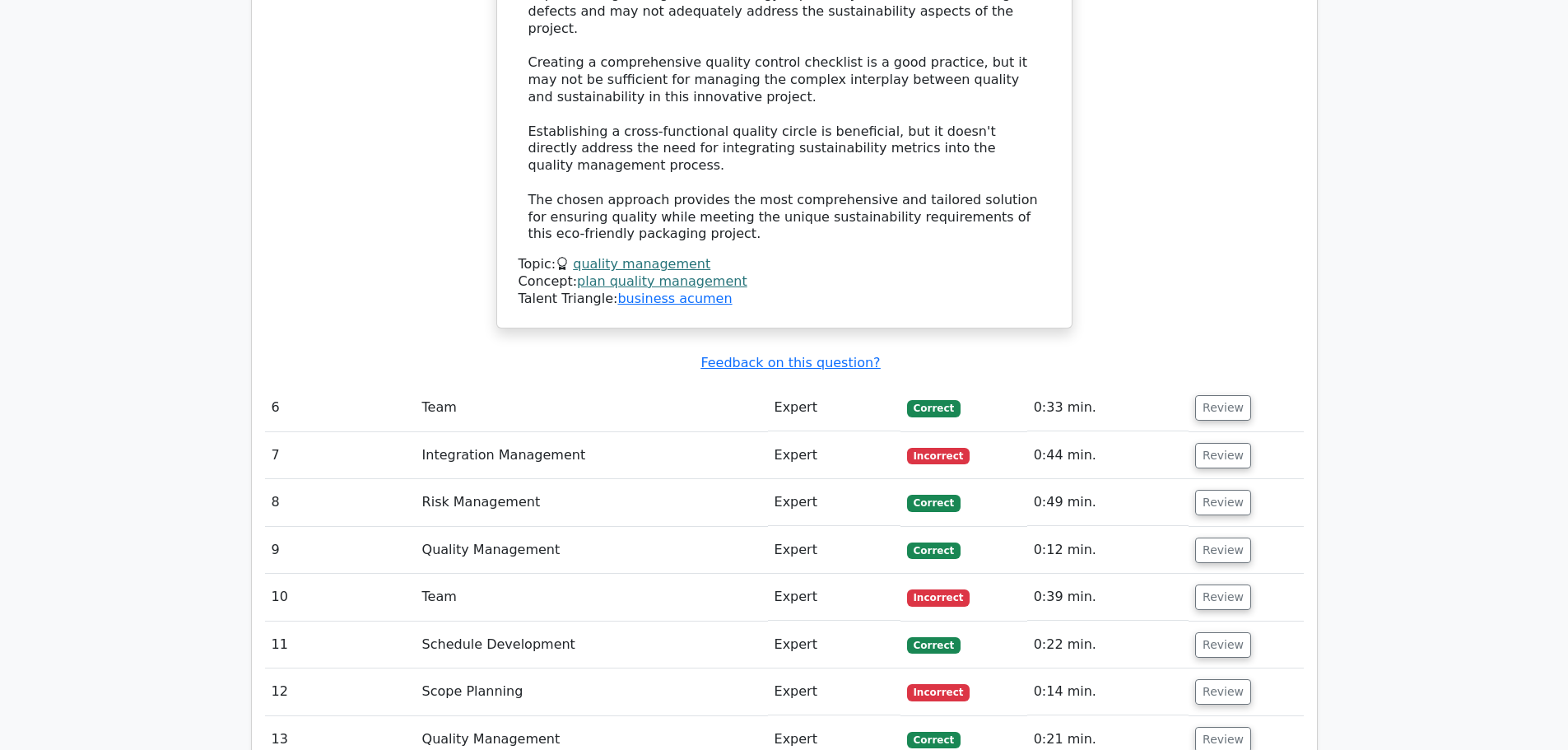
scroll to position [3704, 0]
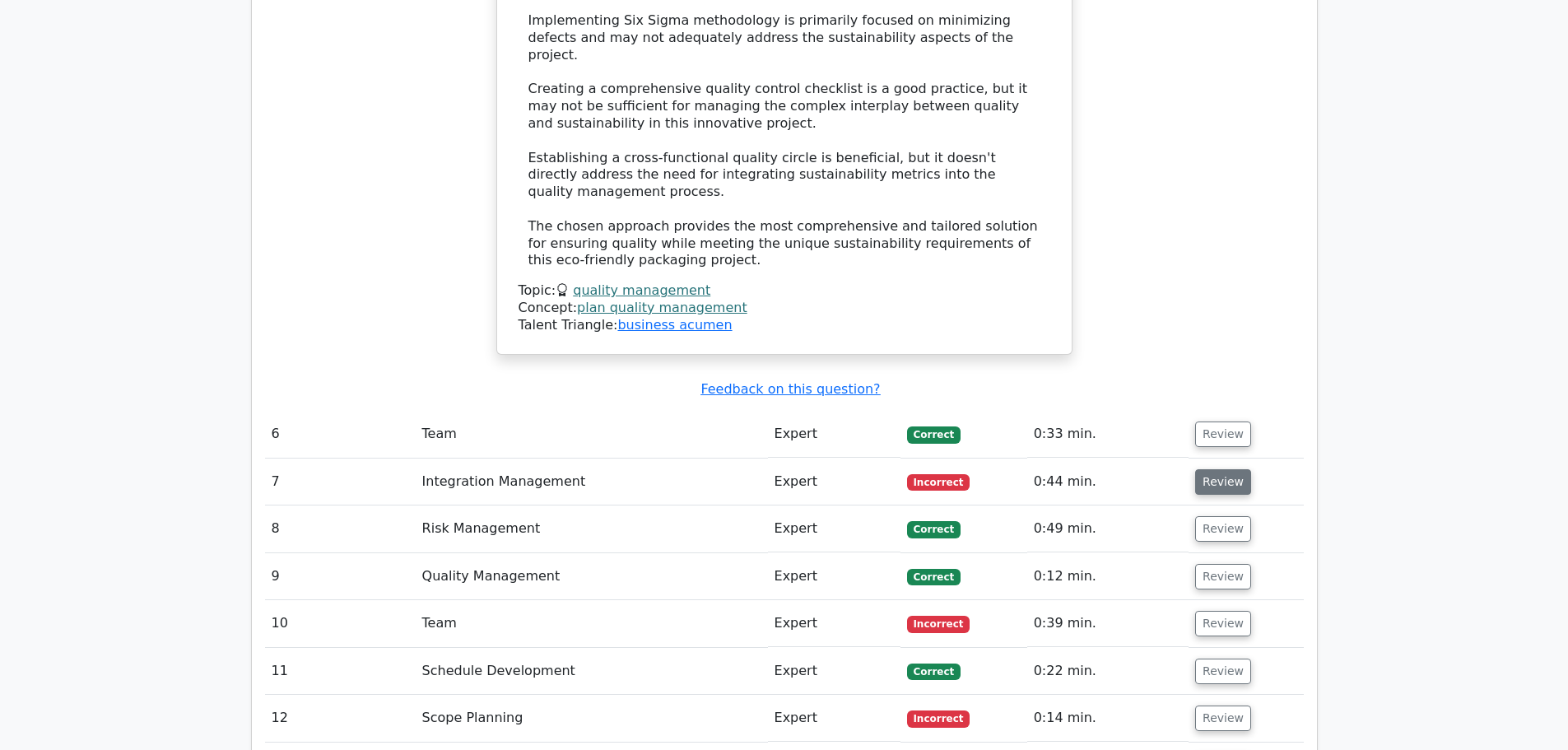
click at [1227, 470] on button "Review" at bounding box center [1223, 482] width 56 height 25
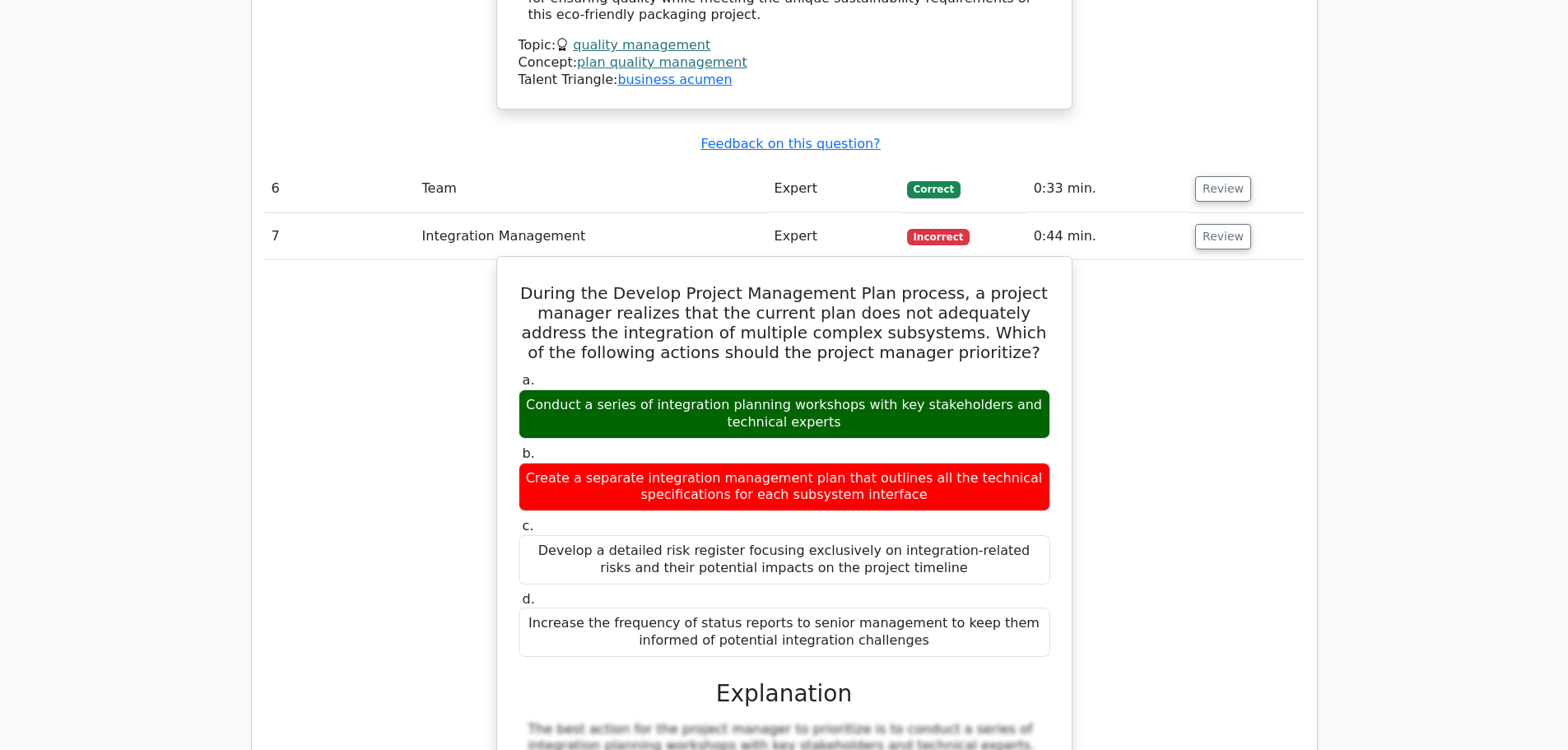
scroll to position [3951, 0]
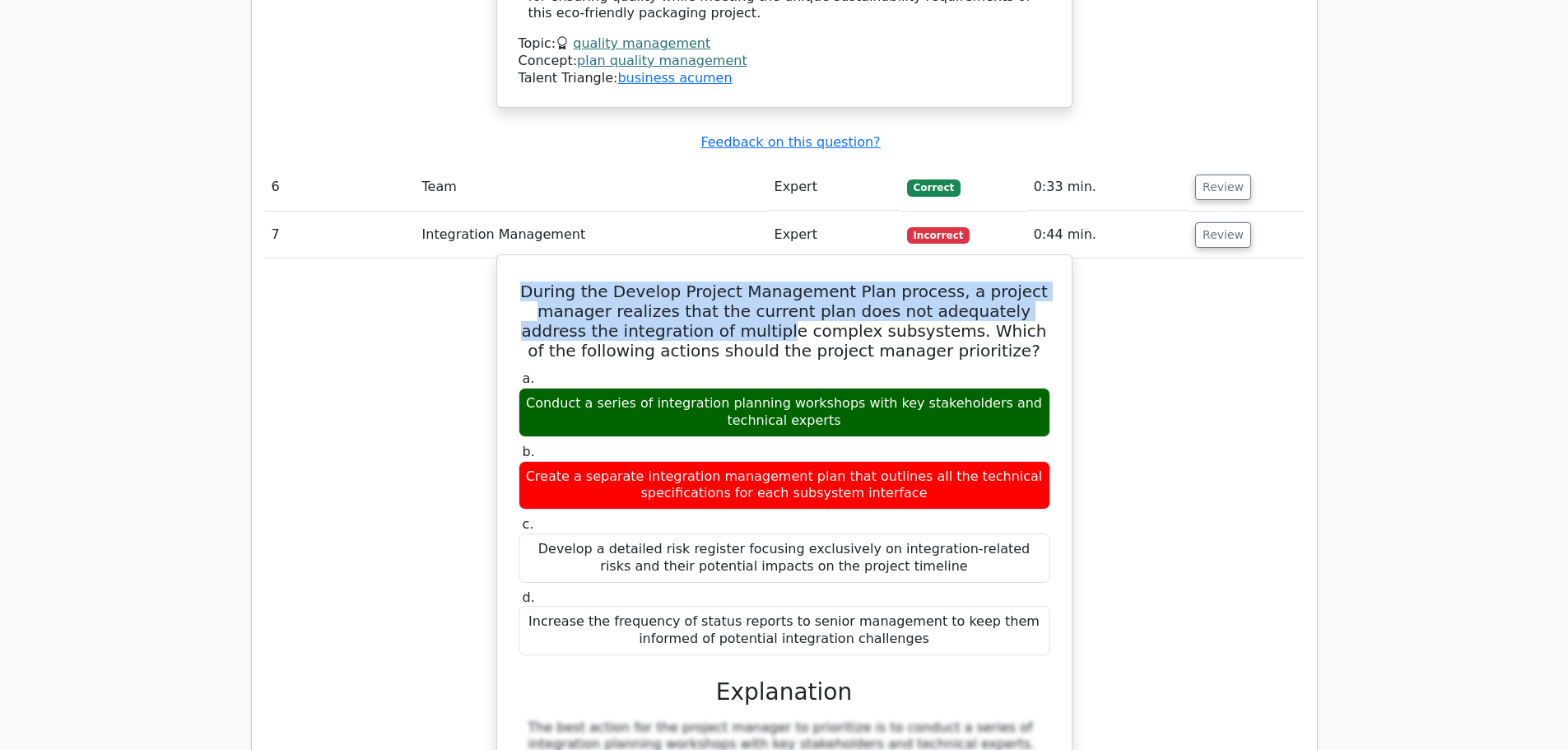
drag, startPoint x: 583, startPoint y: 117, endPoint x: 686, endPoint y: 139, distance: 105.3
click at [690, 281] on h5 "During the Develop Project Management Plan process, a project manager realizes …" at bounding box center [784, 321] width 534 height 79
click at [585, 281] on h5 "During the Develop Project Management Plan process, a project manager realizes …" at bounding box center [784, 321] width 534 height 79
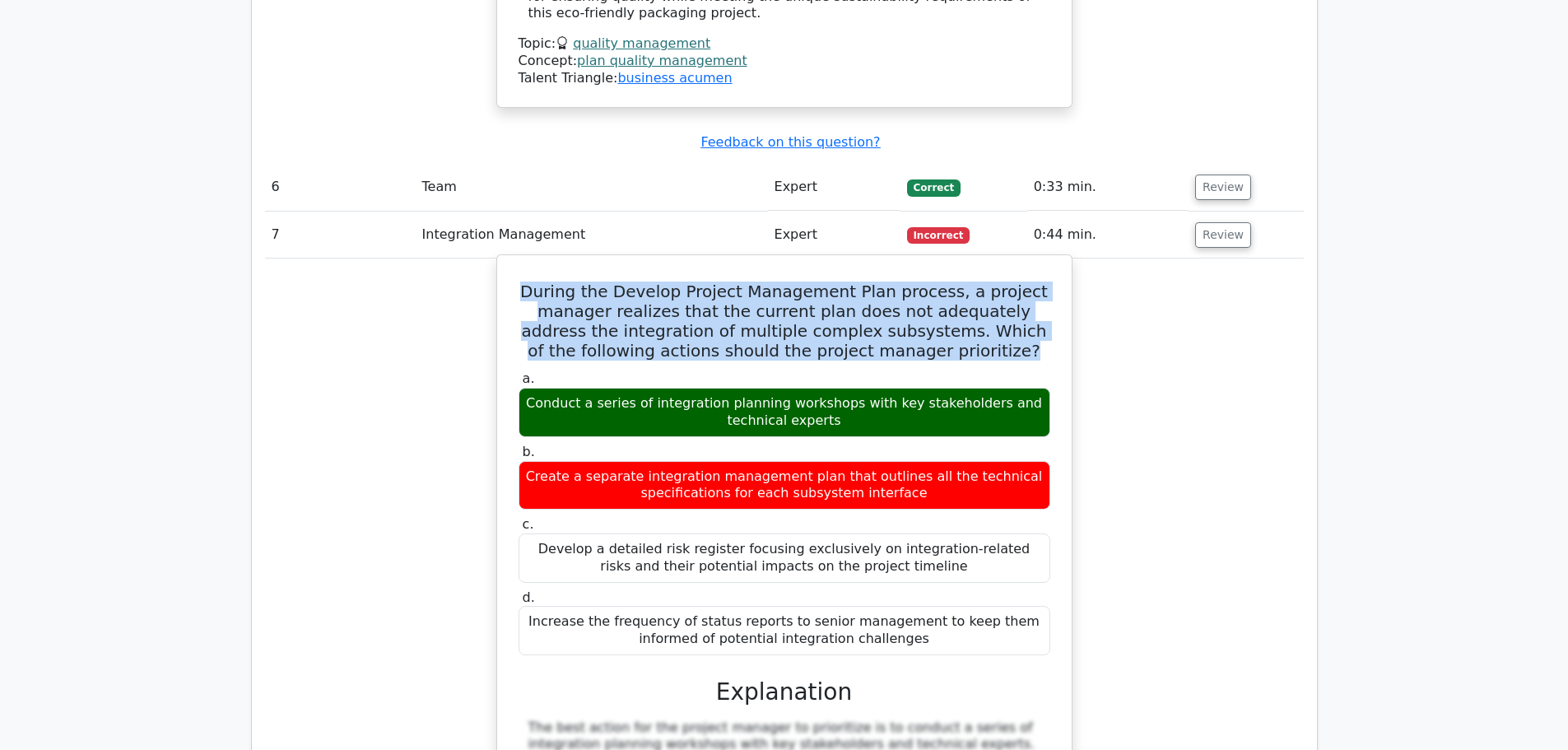
drag, startPoint x: 544, startPoint y: 101, endPoint x: 980, endPoint y: 172, distance: 441.7
click at [980, 281] on h5 "During the Develop Project Management Plan process, a project manager realizes …" at bounding box center [784, 321] width 534 height 79
drag, startPoint x: 551, startPoint y: 217, endPoint x: 844, endPoint y: 242, distance: 294.1
click at [844, 388] on div "Conduct a series of integration planning workshops with key stakeholders and te…" at bounding box center [784, 412] width 532 height 49
copy div "Conduct a series of integration planning workshops with key stakeholders and te…"
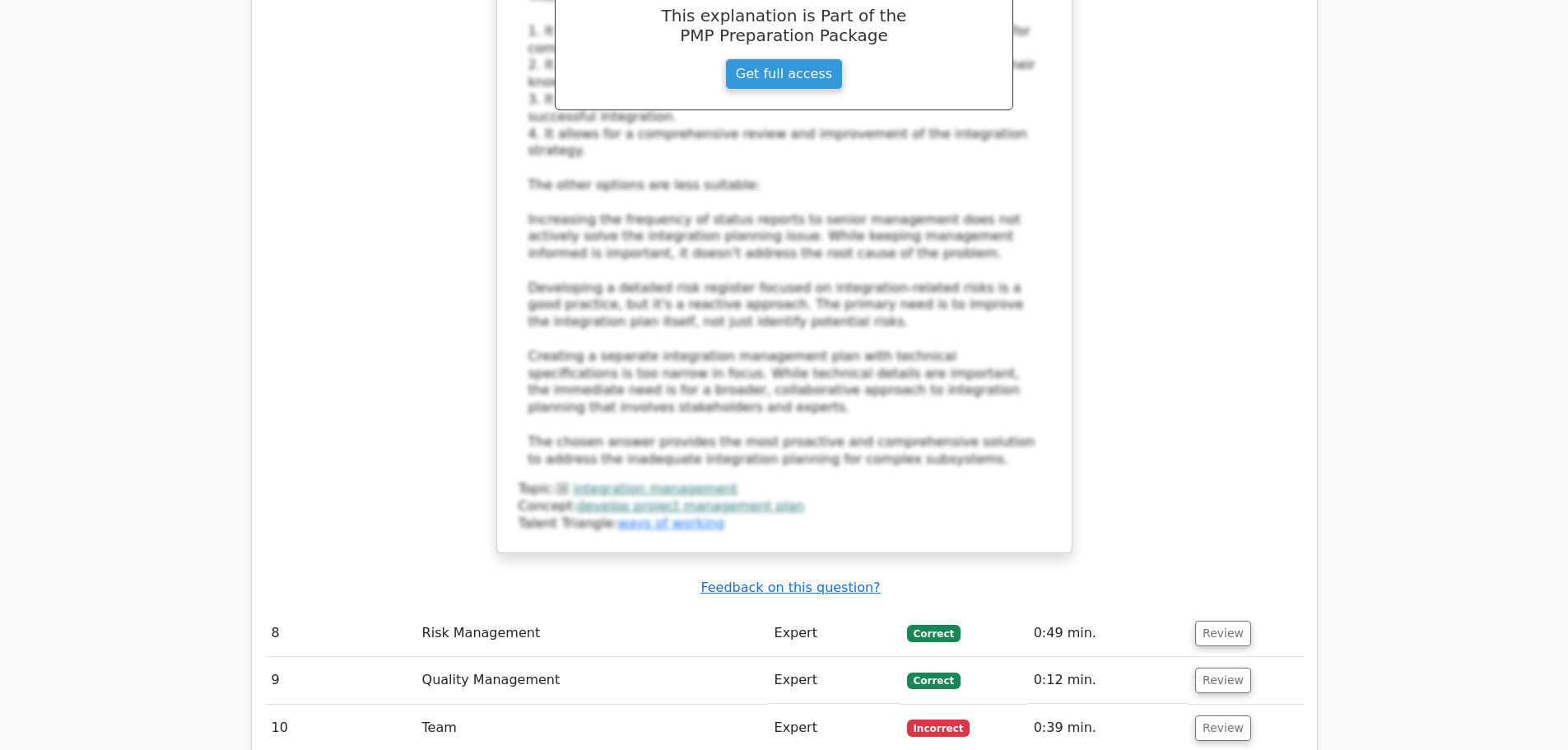
scroll to position [4774, 0]
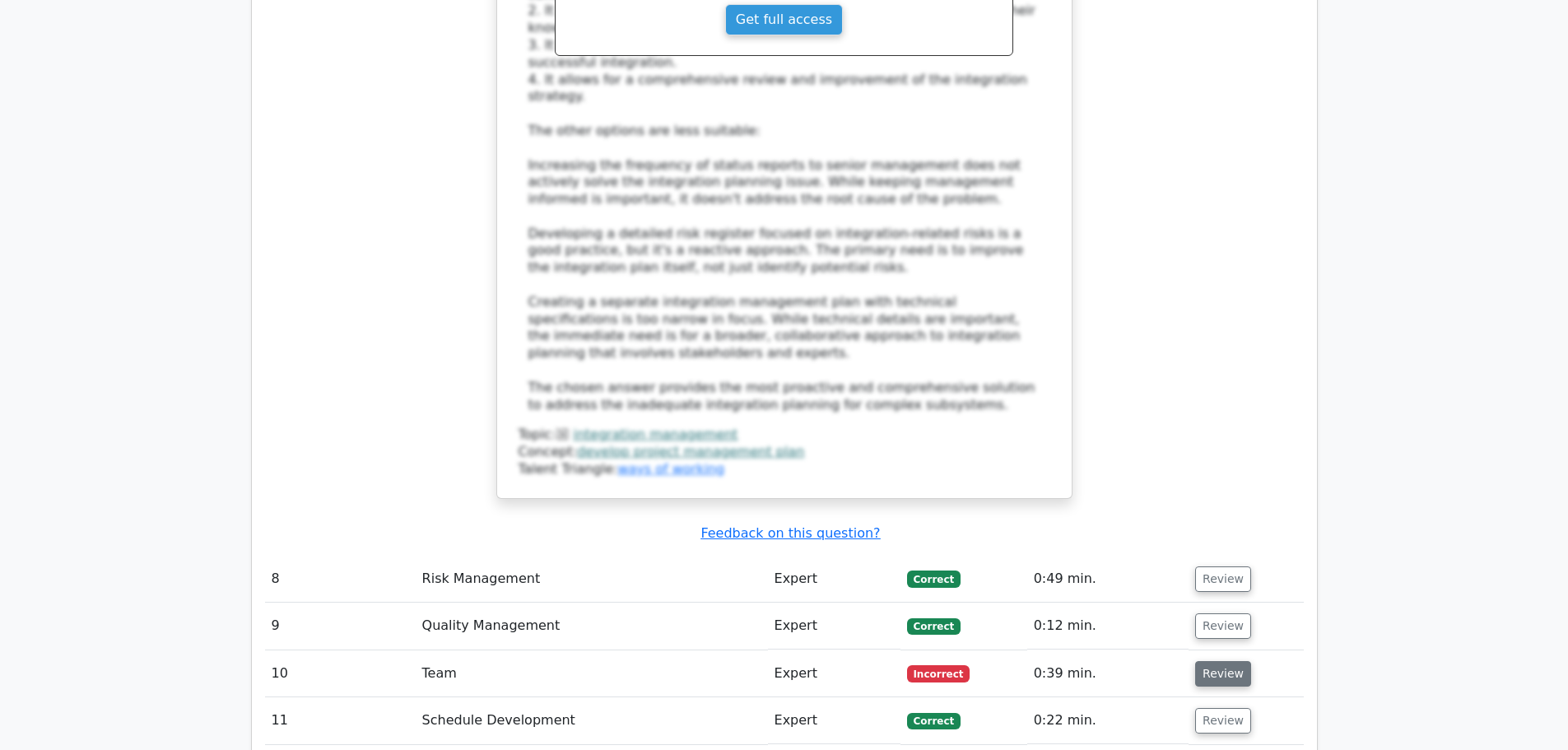
click at [1221, 661] on button "Review" at bounding box center [1223, 674] width 56 height 25
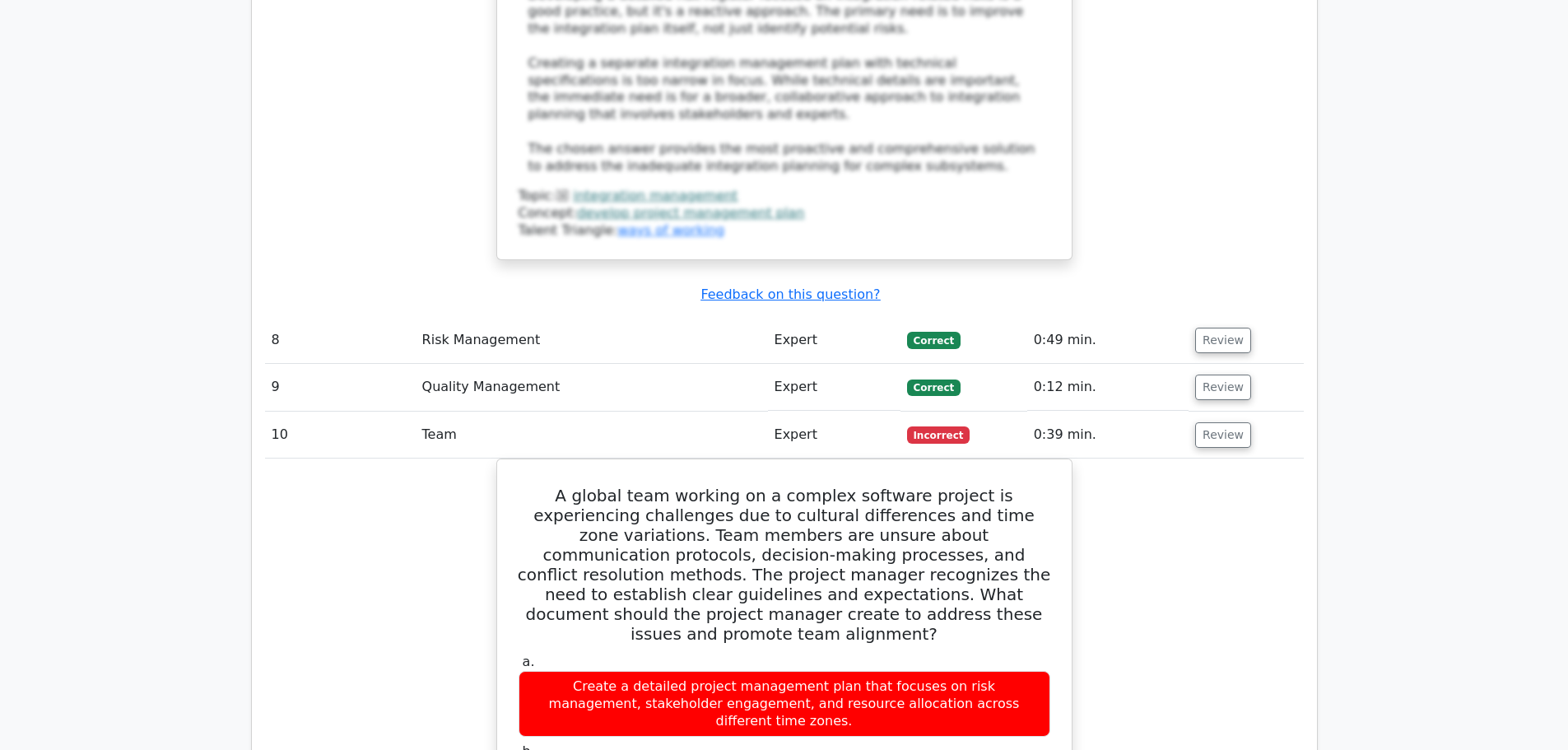
scroll to position [5021, 0]
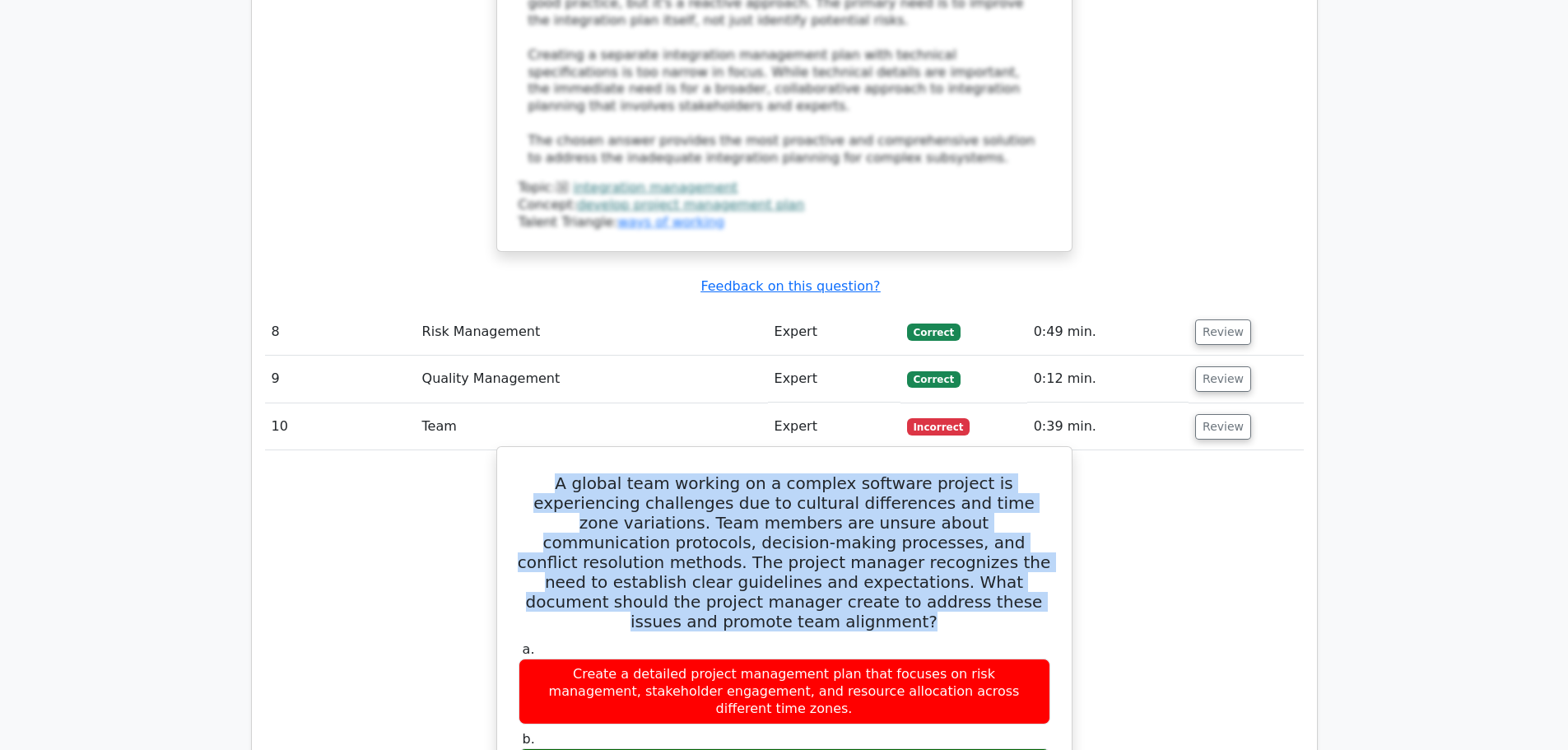
drag, startPoint x: 524, startPoint y: 280, endPoint x: 932, endPoint y: 394, distance: 423.6
click at [932, 473] on h5 "A global team working on a complex software project is experiencing challenges …" at bounding box center [784, 552] width 534 height 158
copy h5 "A global team working on a complex software project is experiencing challenges …"
drag, startPoint x: 531, startPoint y: 523, endPoint x: 941, endPoint y: 543, distance: 410.5
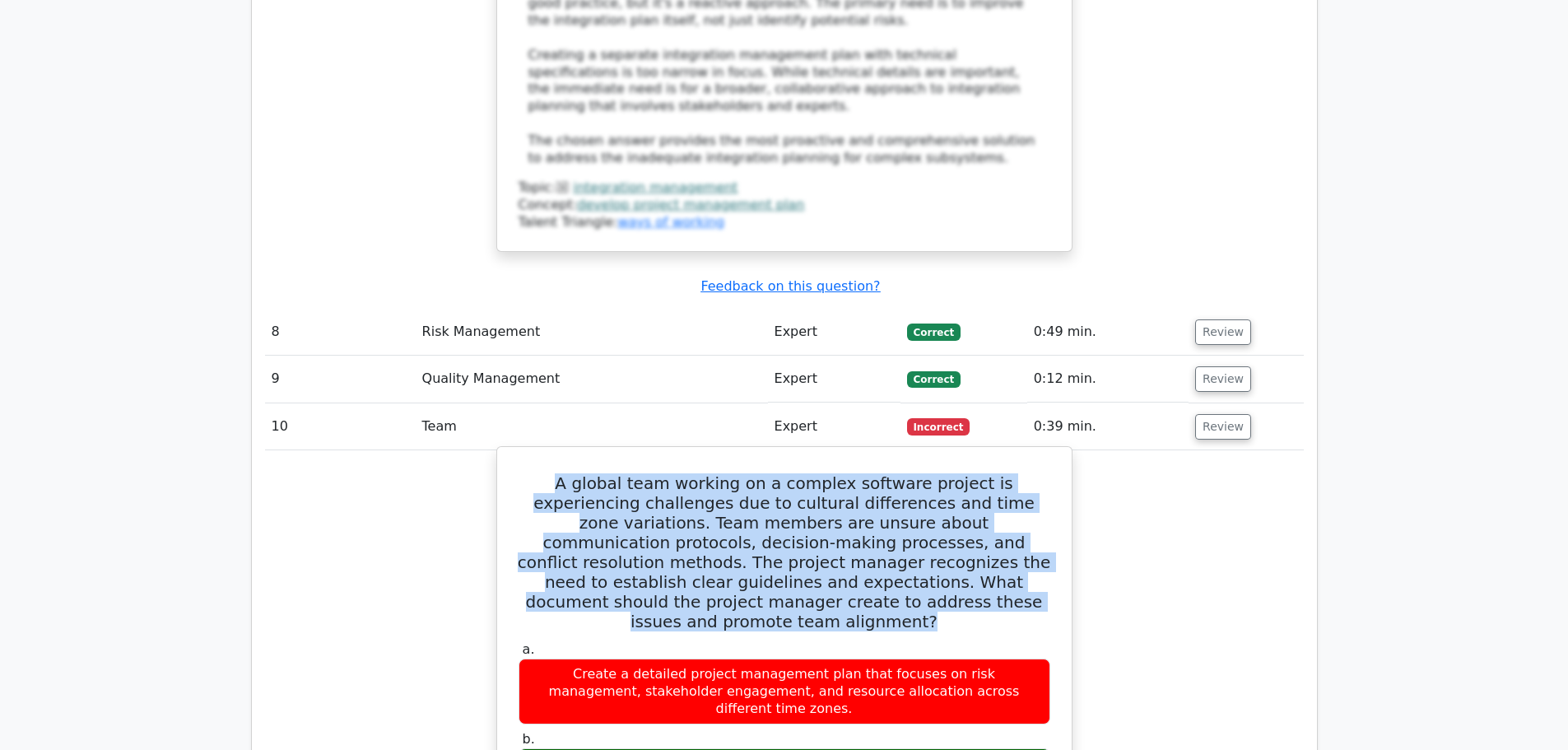
copy div "Develop a comprehensive team charter that outlines communication norms, decisio…"
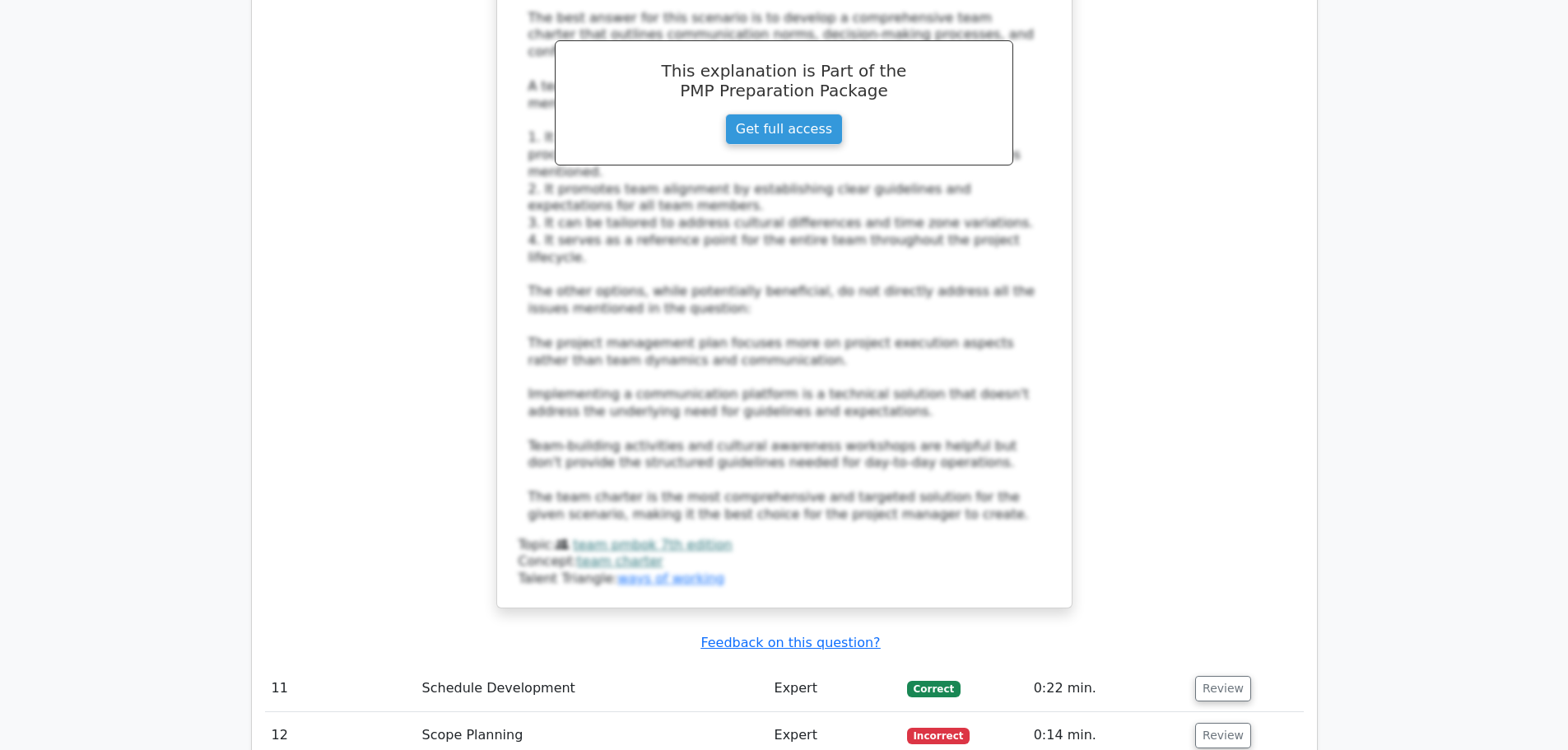
scroll to position [6173, 0]
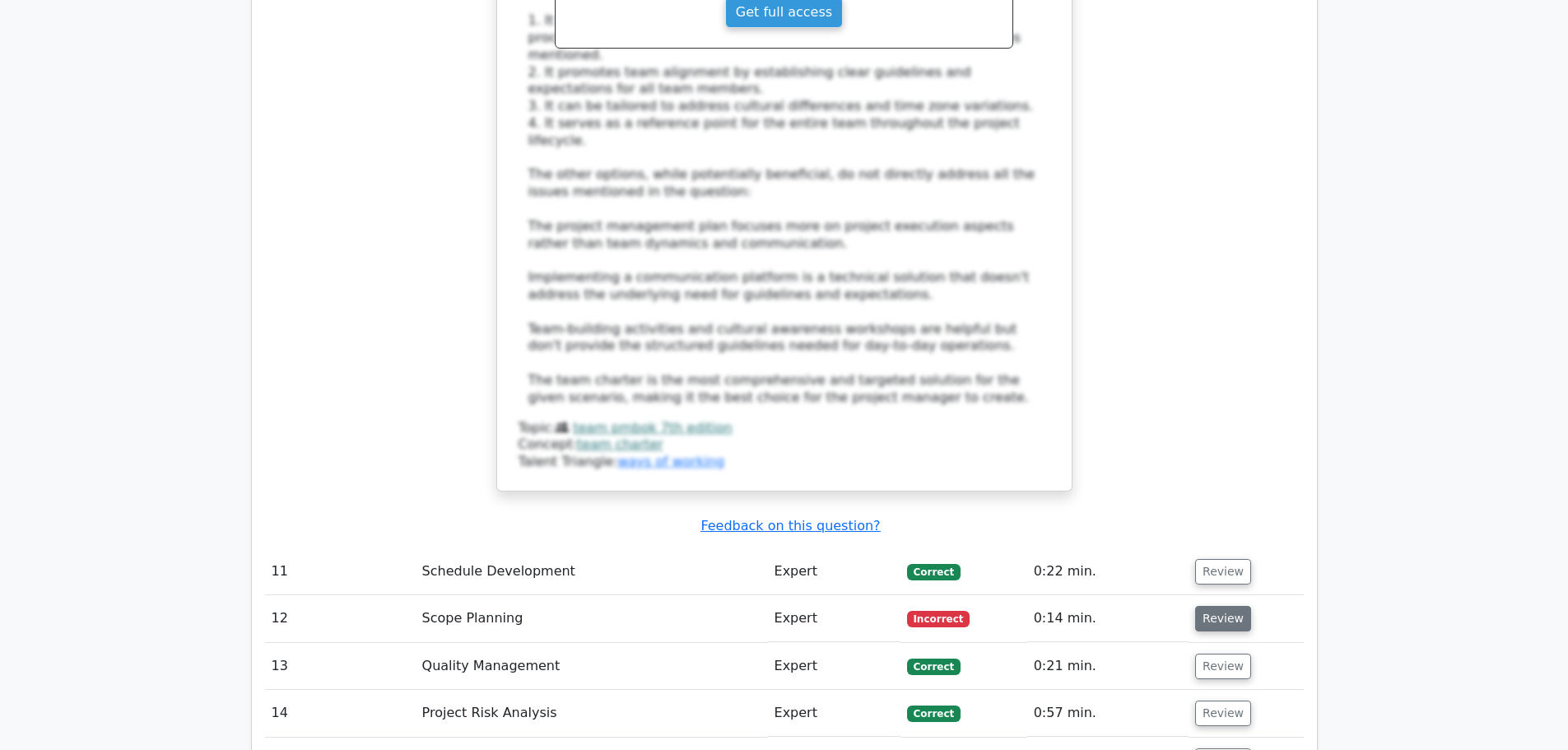
click at [1211, 606] on button "Review" at bounding box center [1223, 618] width 56 height 25
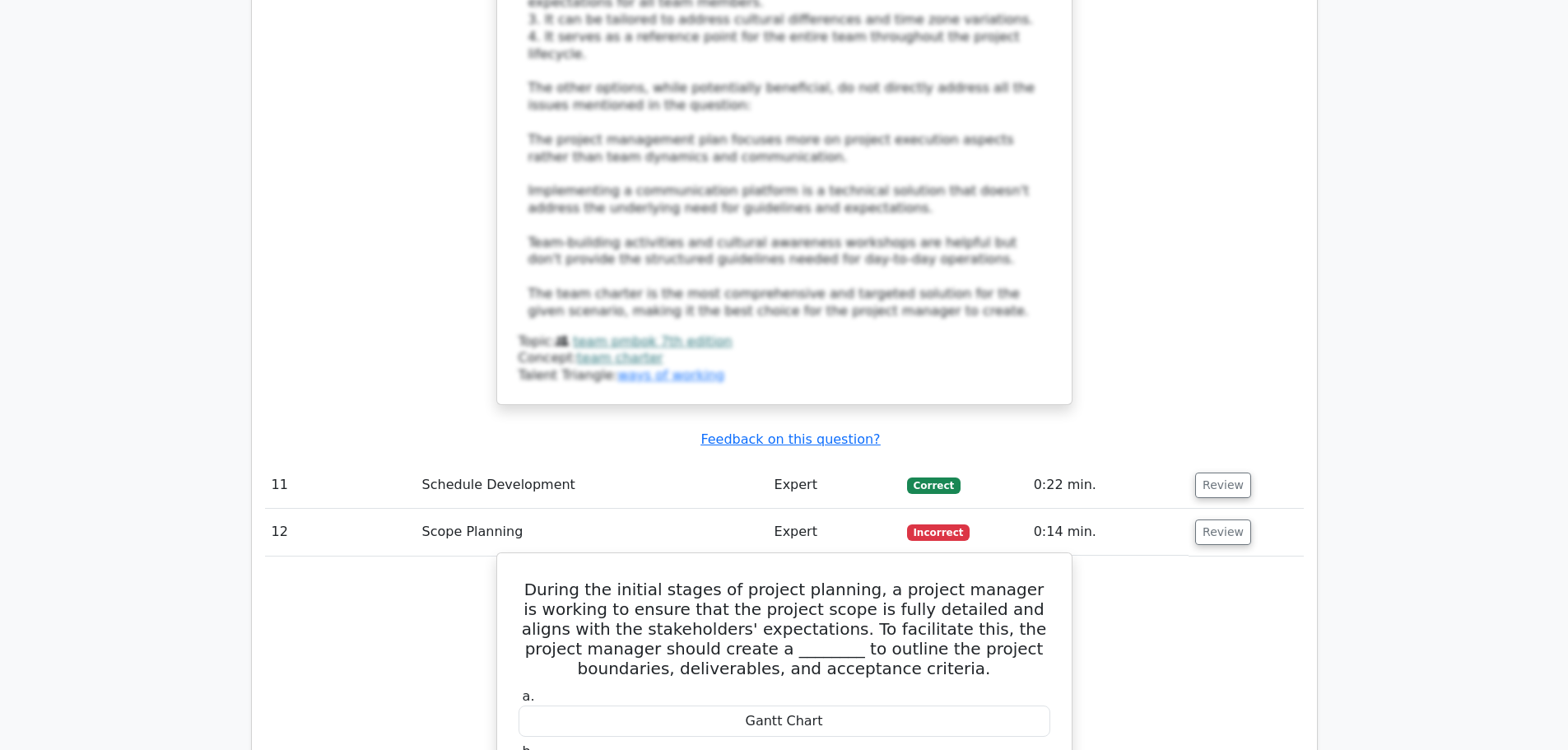
scroll to position [6338, 0]
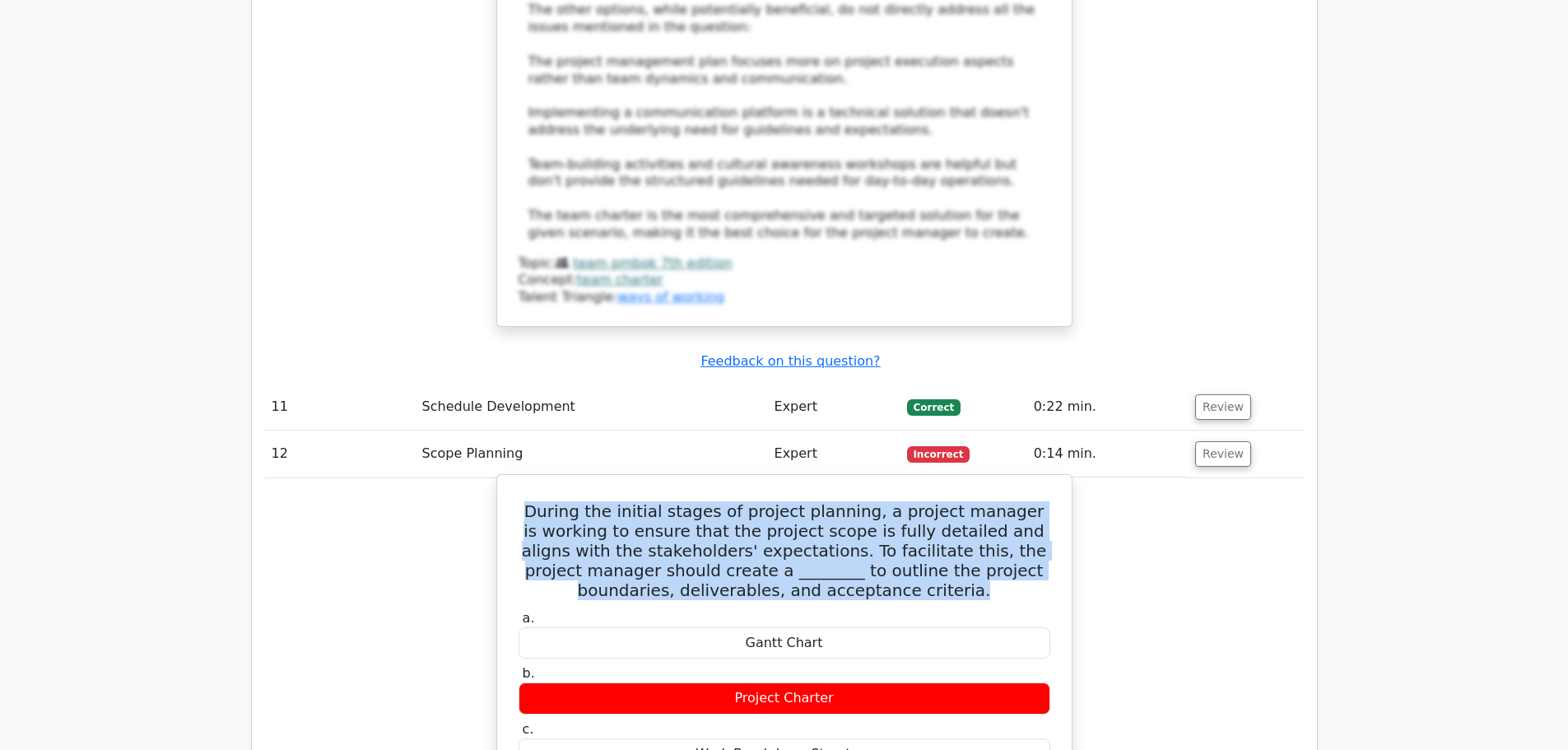
drag, startPoint x: 536, startPoint y: 213, endPoint x: 925, endPoint y: 299, distance: 398.4
click at [925, 502] on h5 "During the initial stages of project planning, a project manager is working to …" at bounding box center [784, 551] width 534 height 99
copy h5 "During the initial stages of project planning, a project manager is working to …"
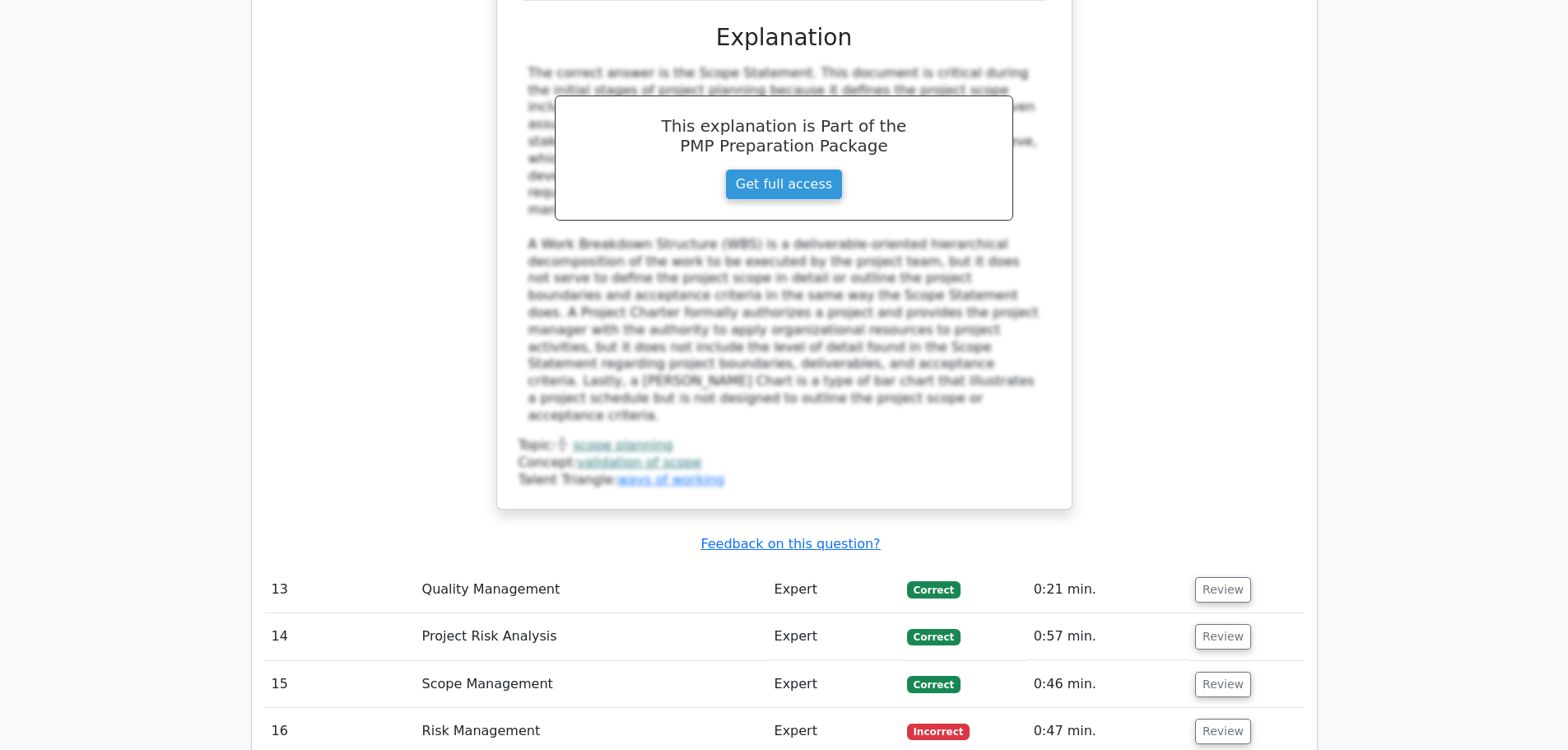
scroll to position [7243, 0]
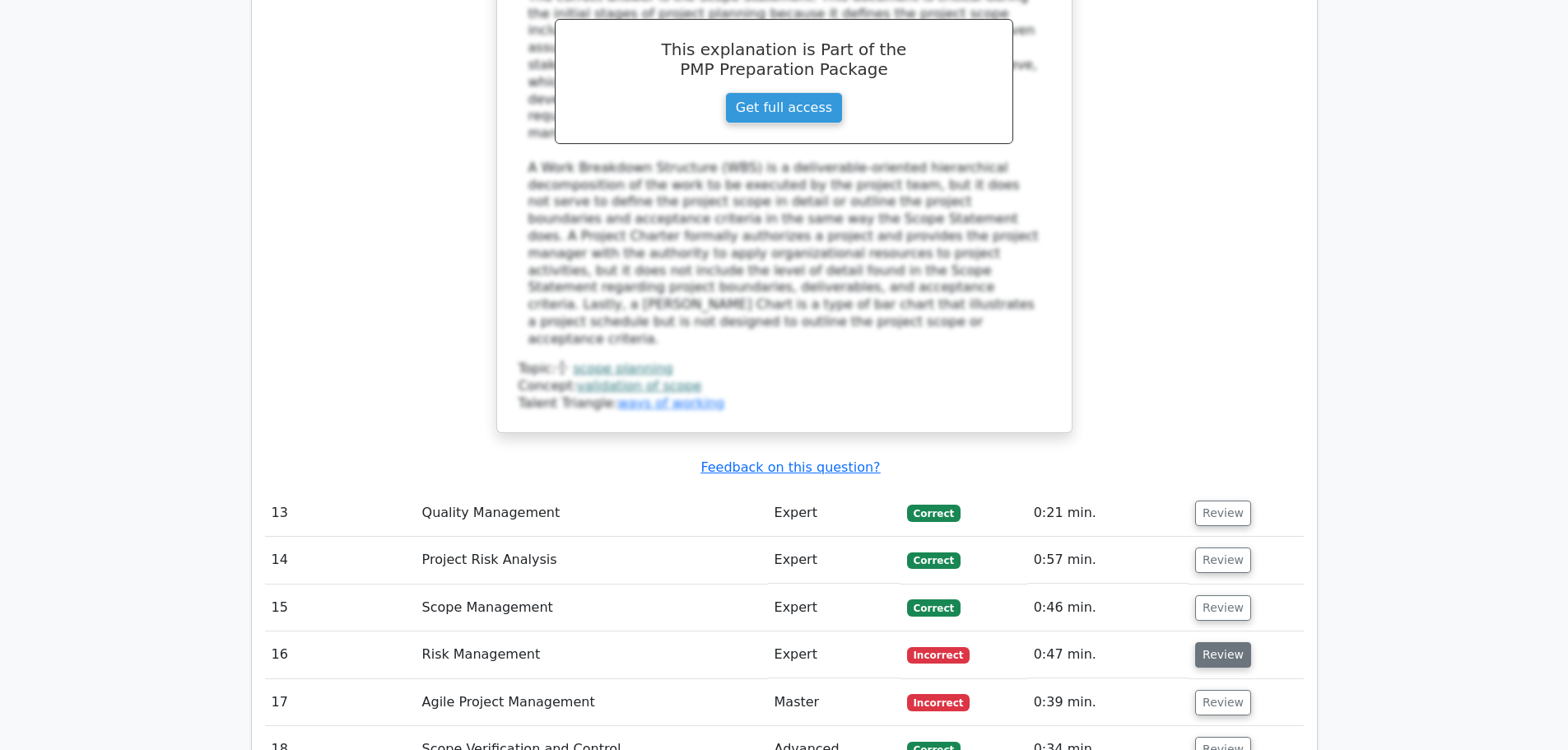
click at [1214, 642] on button "Review" at bounding box center [1223, 655] width 56 height 25
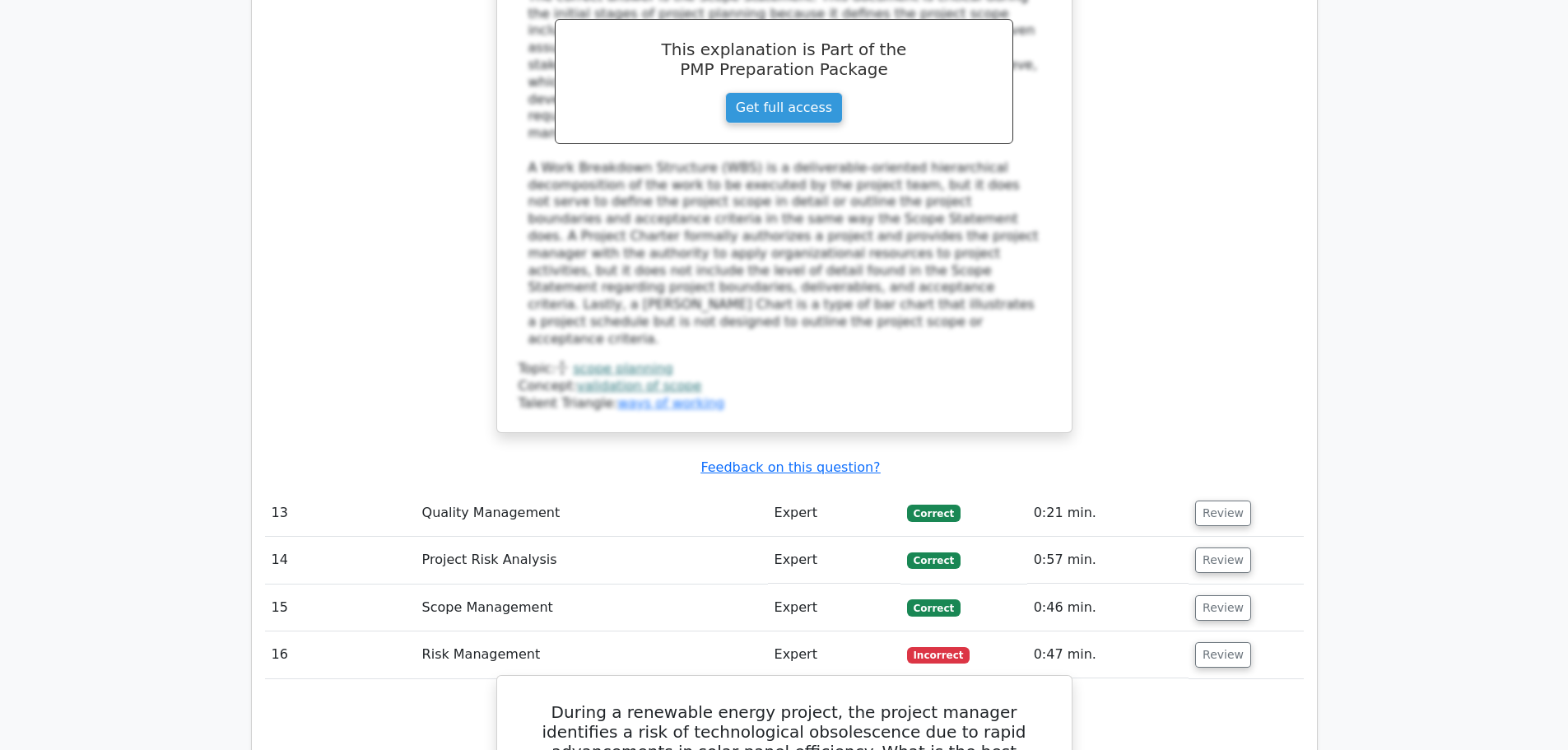
click at [686, 702] on h5 "During a renewable energy project, the project manager identifies a risk of tec…" at bounding box center [784, 742] width 534 height 79
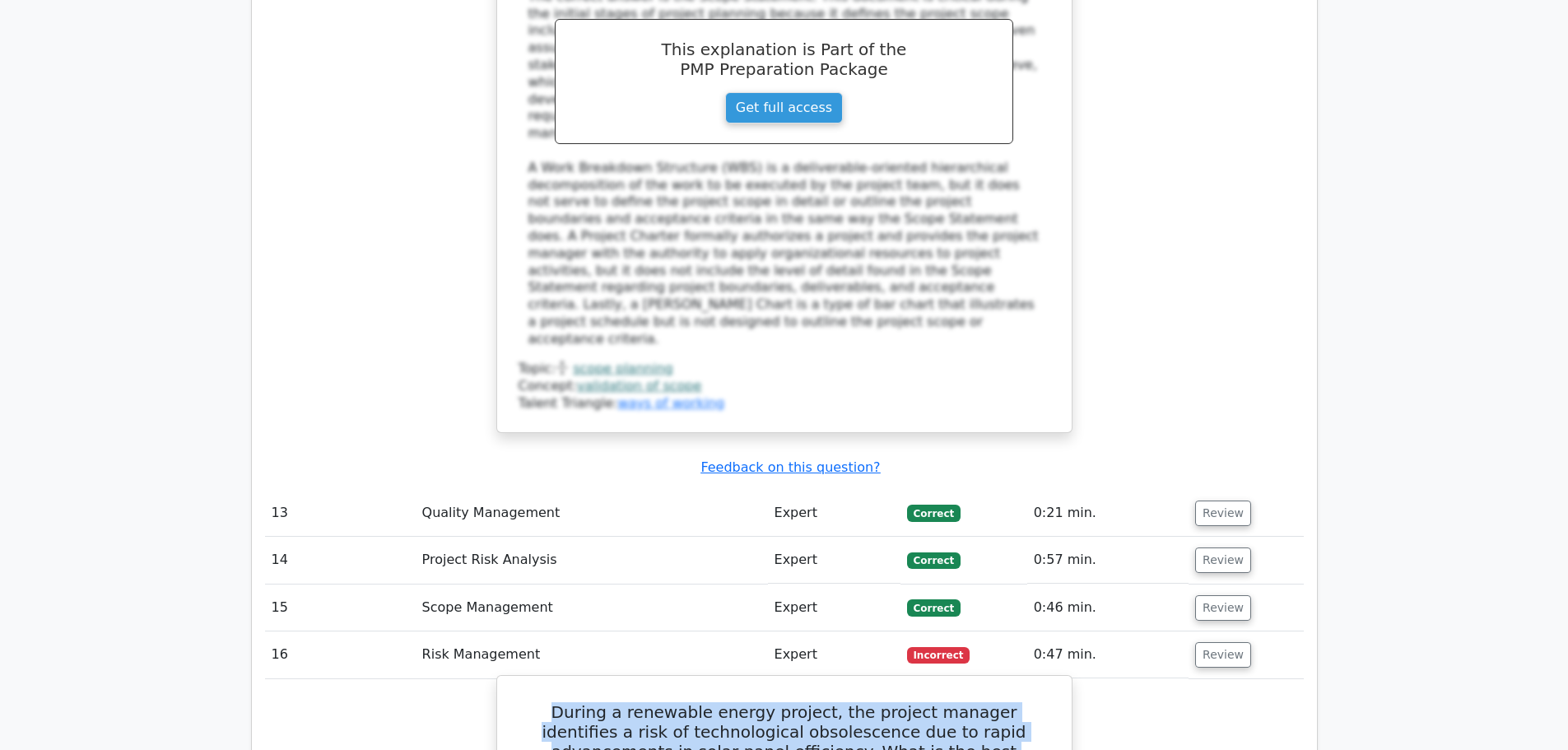
click at [686, 702] on h5 "During a renewable energy project, the project manager identifies a risk of tec…" at bounding box center [784, 742] width 534 height 79
copy div "During a renewable energy project, the project manager identifies a risk of tec…"
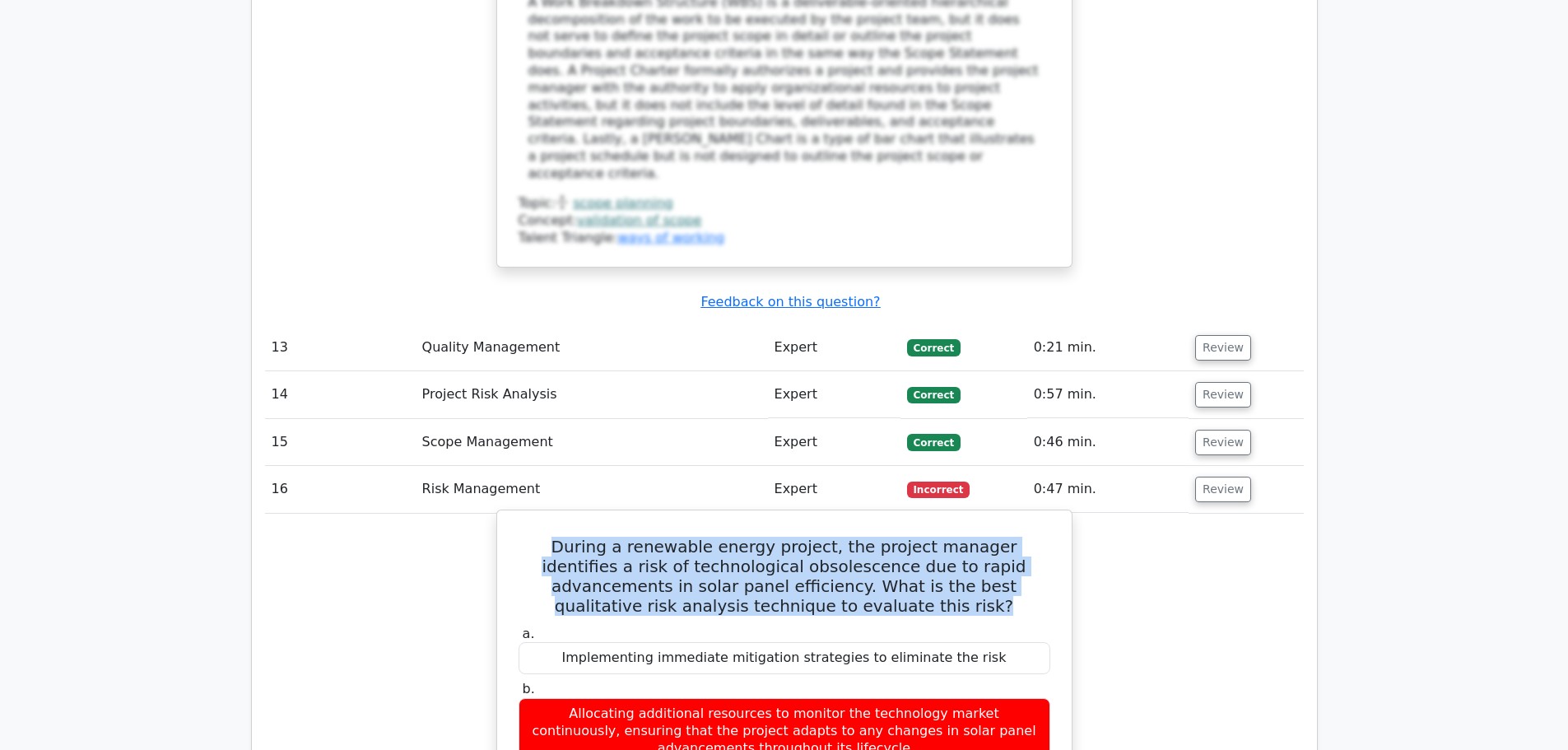
scroll to position [7408, 0]
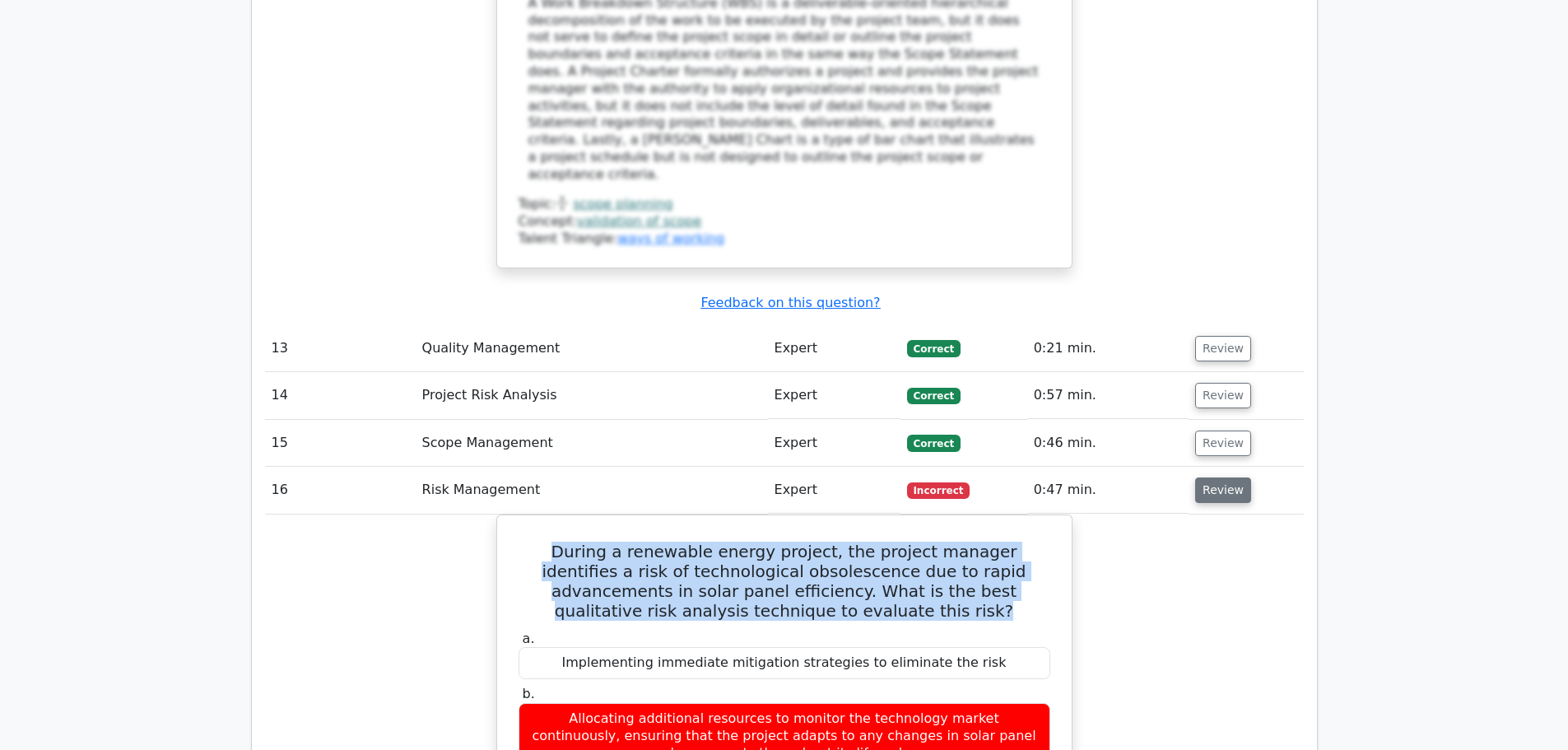
click at [1205, 477] on button "Review" at bounding box center [1223, 490] width 56 height 25
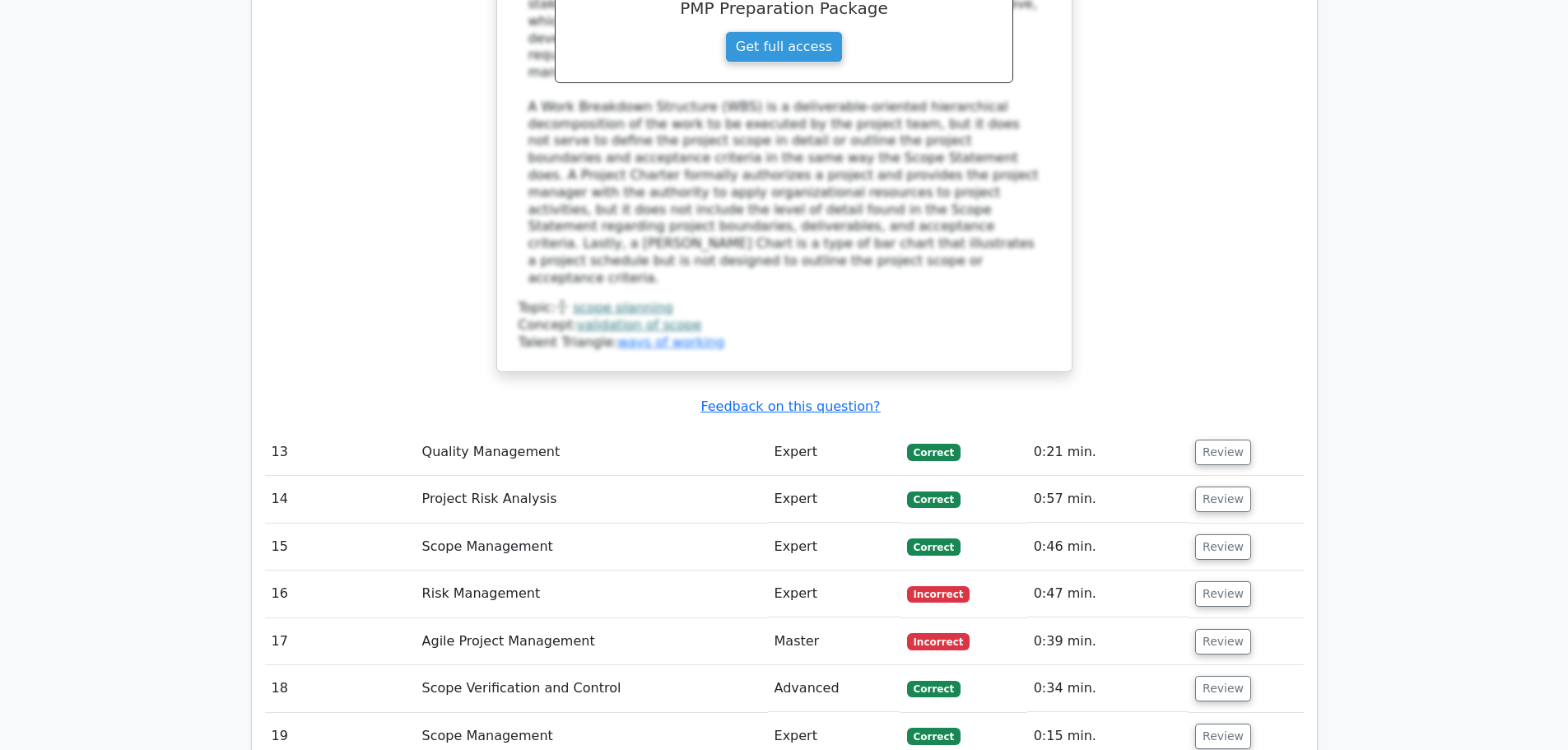
scroll to position [7308, 0]
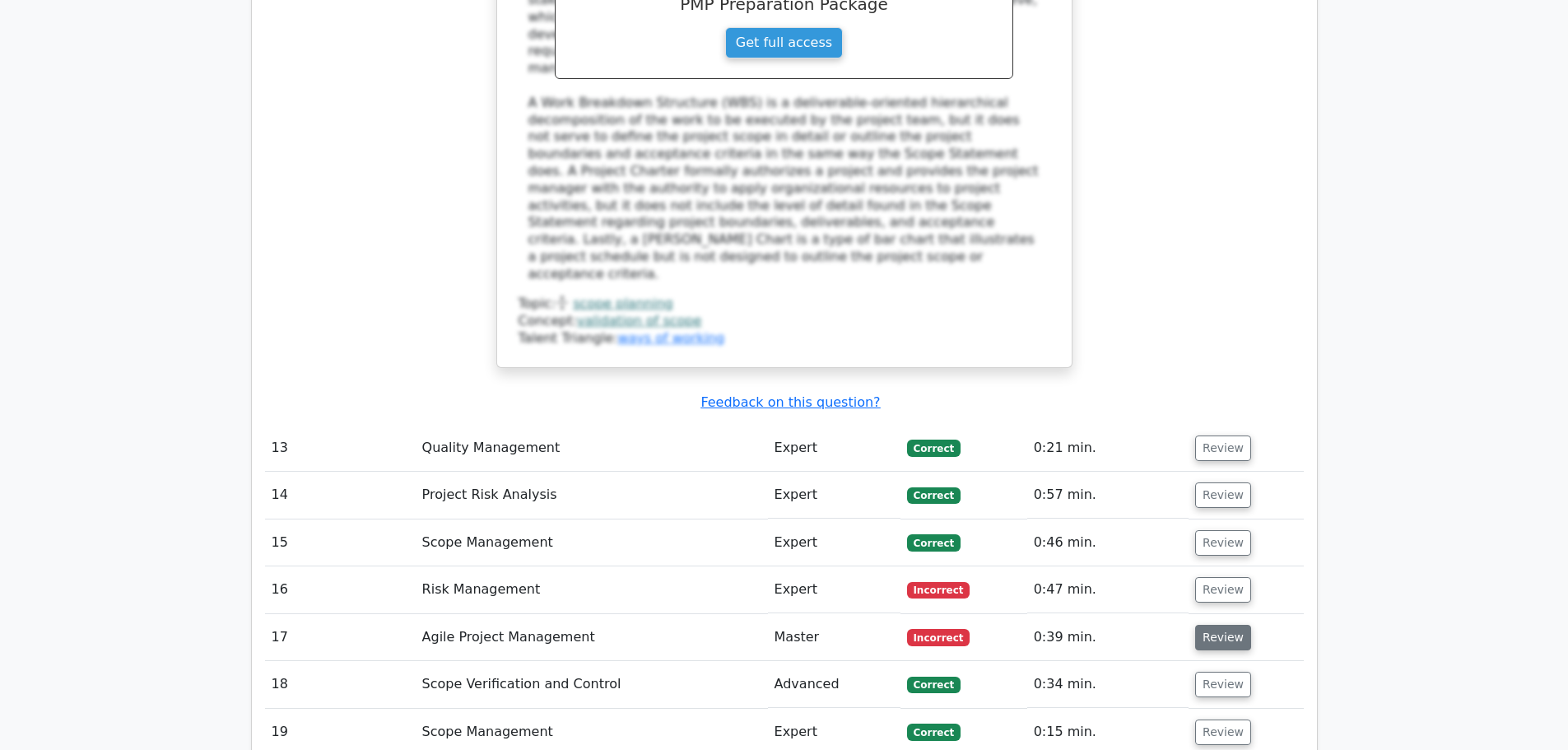
click at [1207, 625] on button "Review" at bounding box center [1223, 638] width 56 height 25
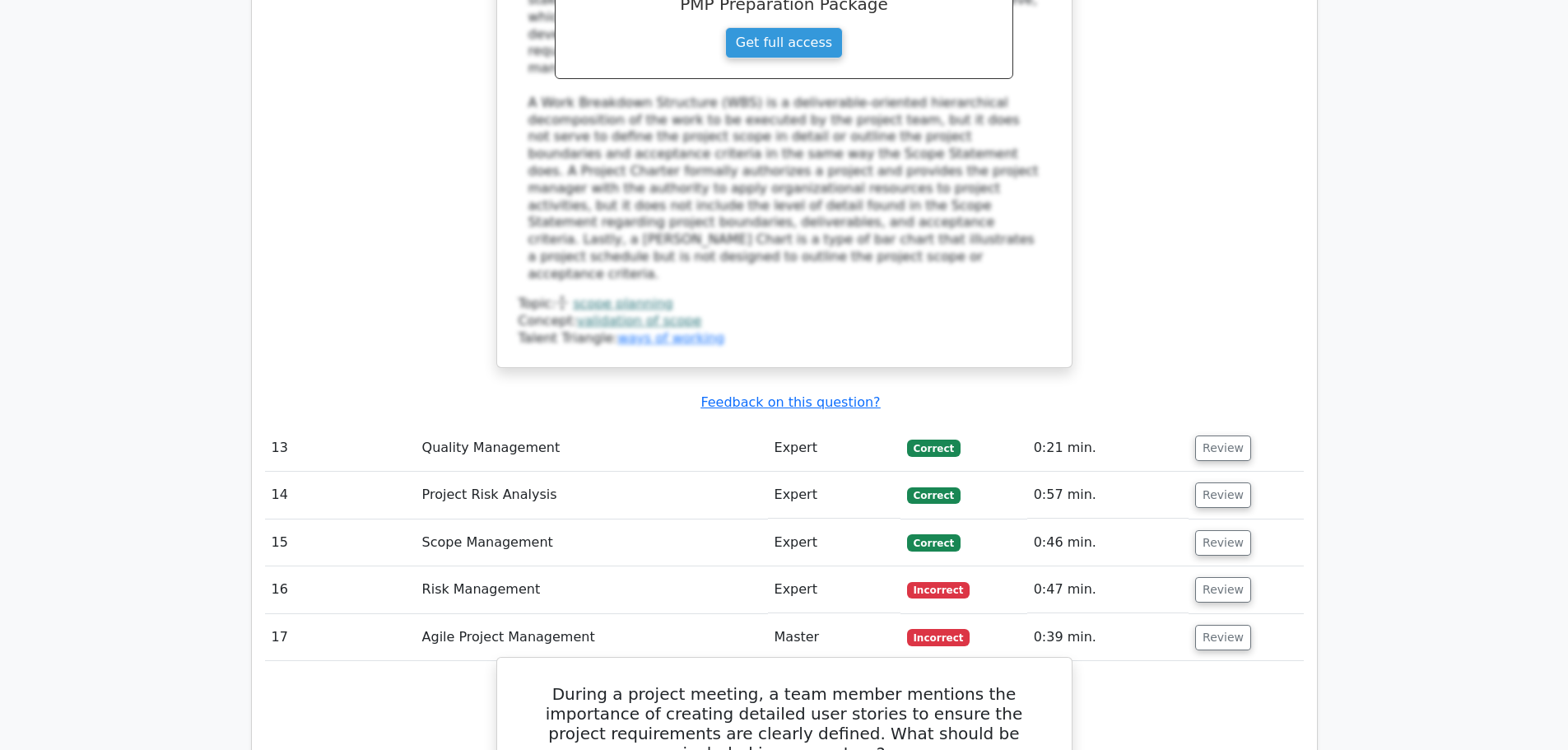
click at [604, 684] on h5 "During a project meeting, a team member mentions the importance of creating det…" at bounding box center [784, 724] width 534 height 79
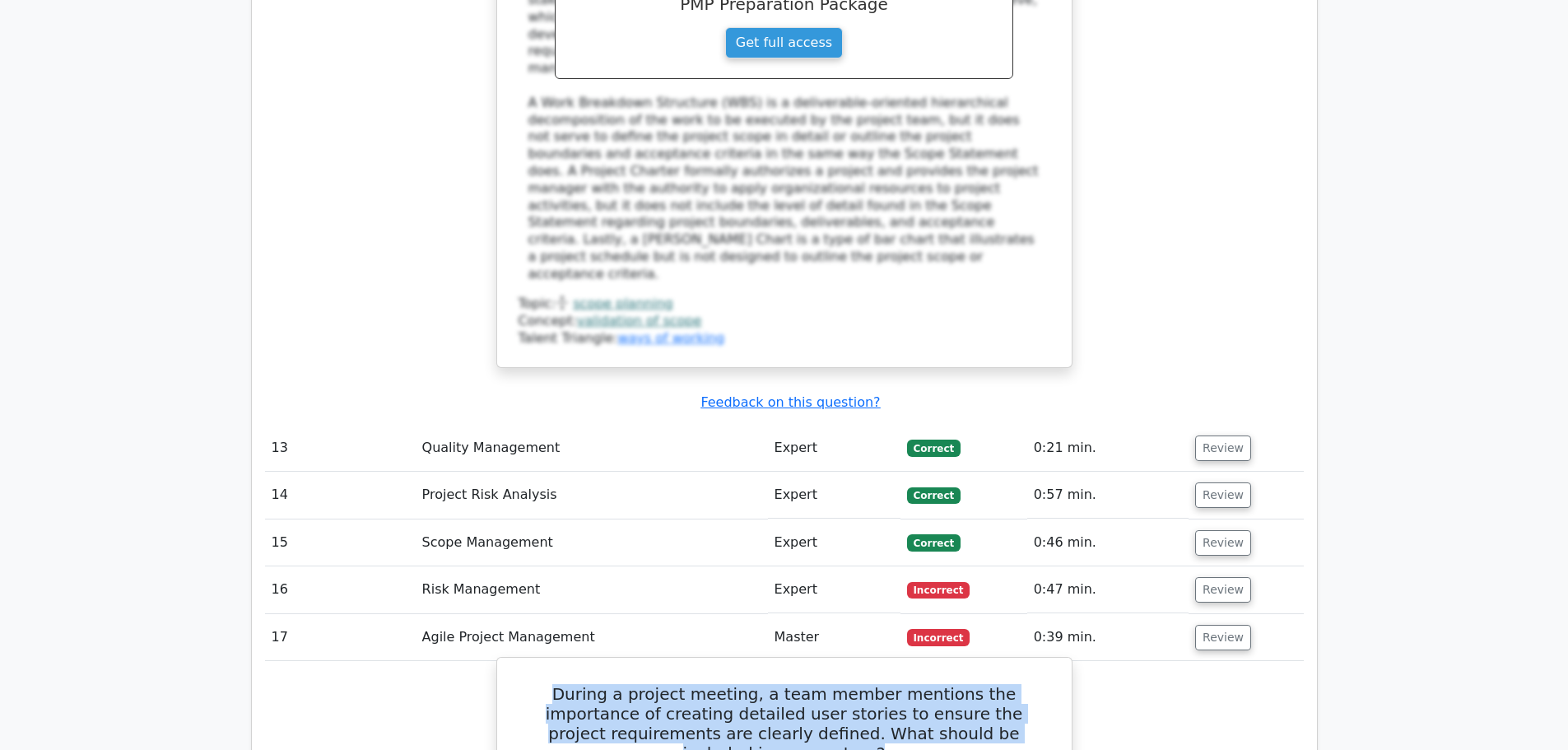
click at [604, 684] on h5 "During a project meeting, a team member mentions the importance of creating det…" at bounding box center [784, 724] width 534 height 79
copy div "During a project meeting, a team member mentions the importance of creating det…"
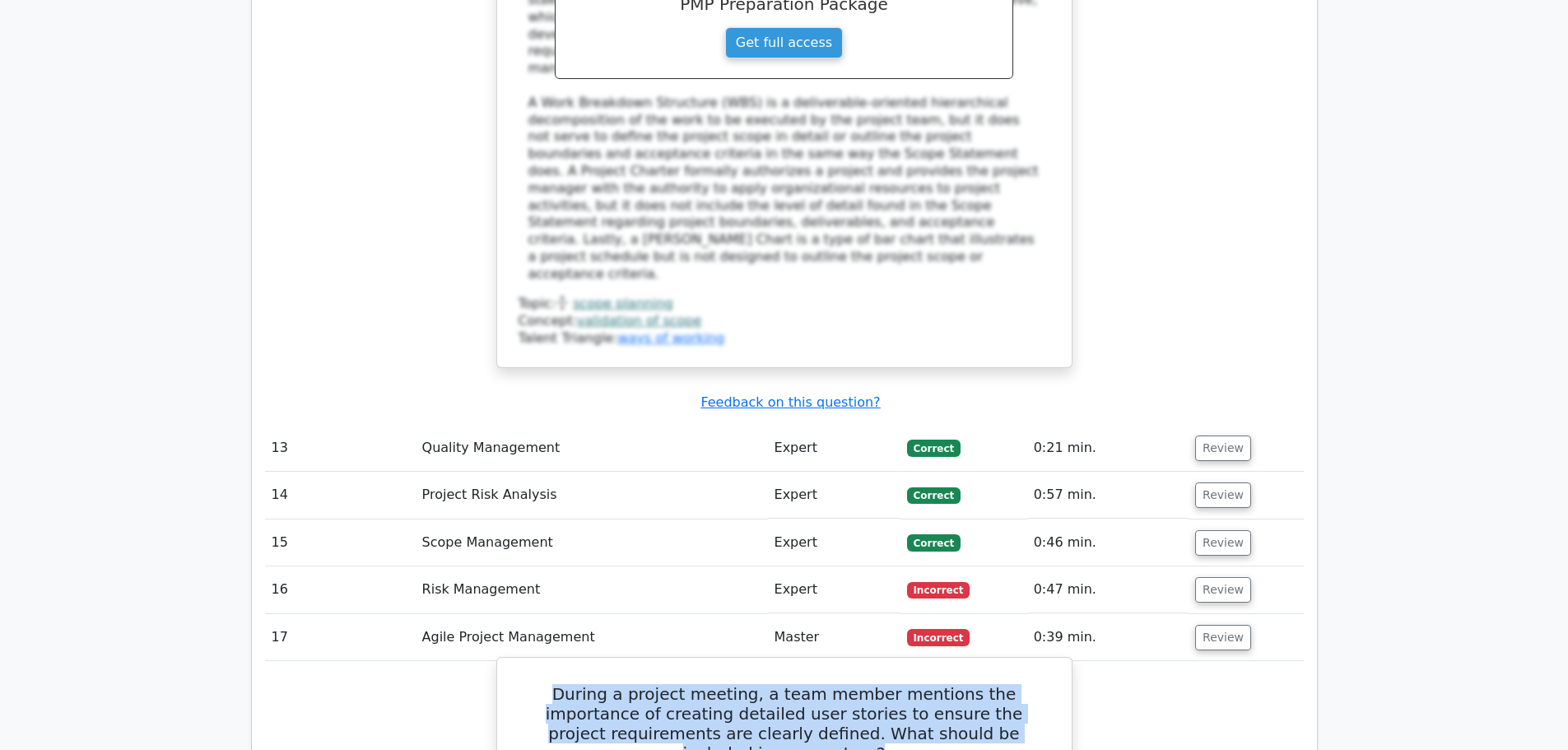
copy div "User action, role, benefit, and expected result"
